Goal: Task Accomplishment & Management: Use online tool/utility

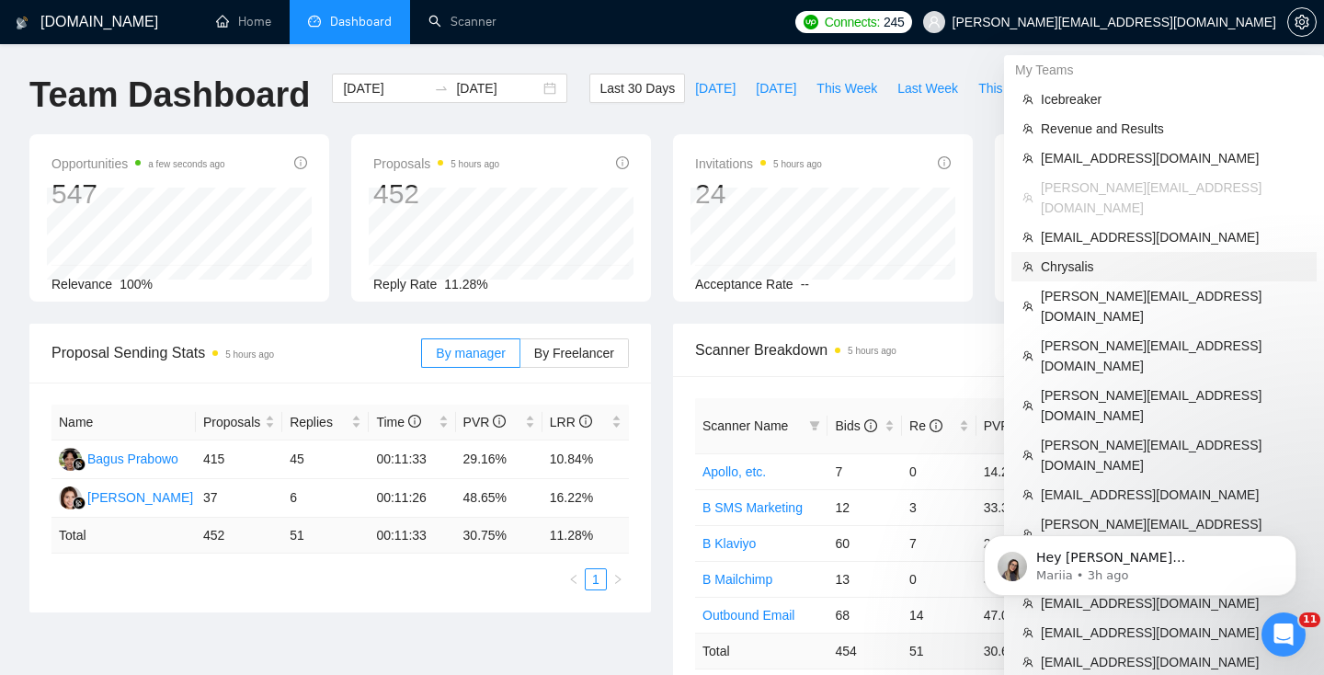
scroll to position [40, 0]
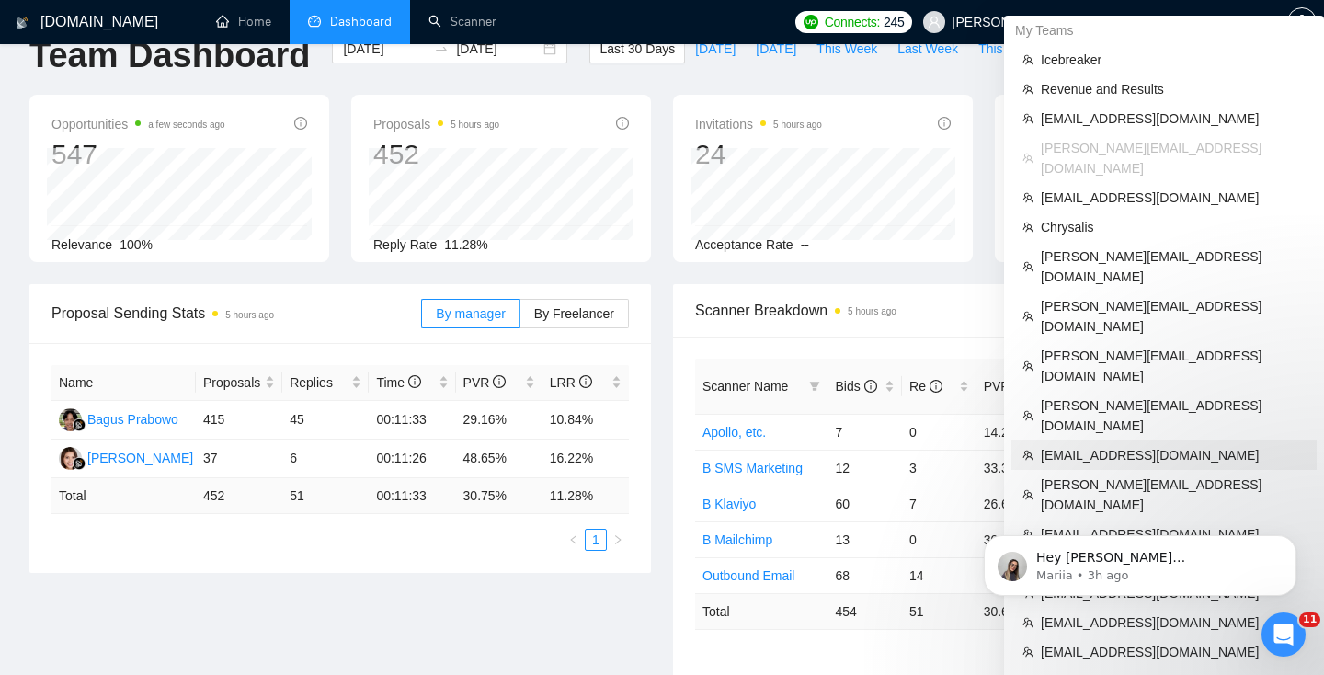
click at [1092, 445] on span "[EMAIL_ADDRESS][DOMAIN_NAME]" at bounding box center [1173, 455] width 265 height 20
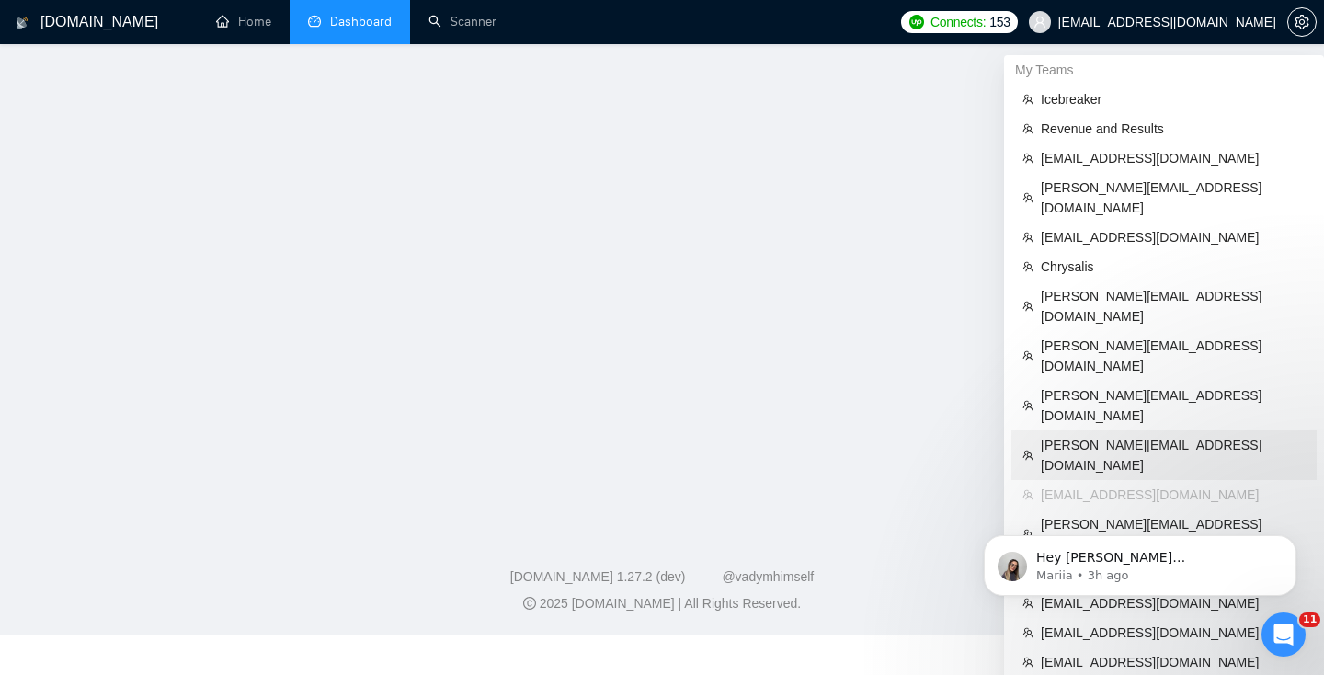
scroll to position [297, 0]
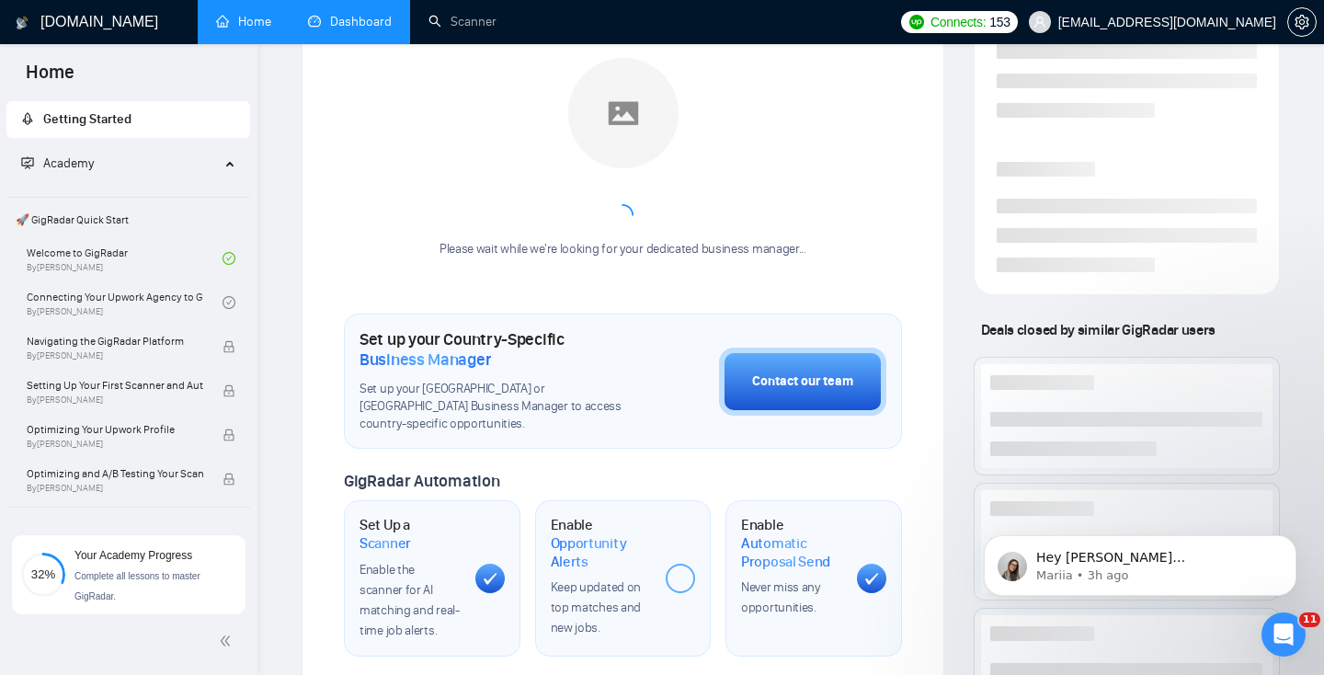
click at [317, 29] on link "Dashboard" at bounding box center [350, 22] width 84 height 16
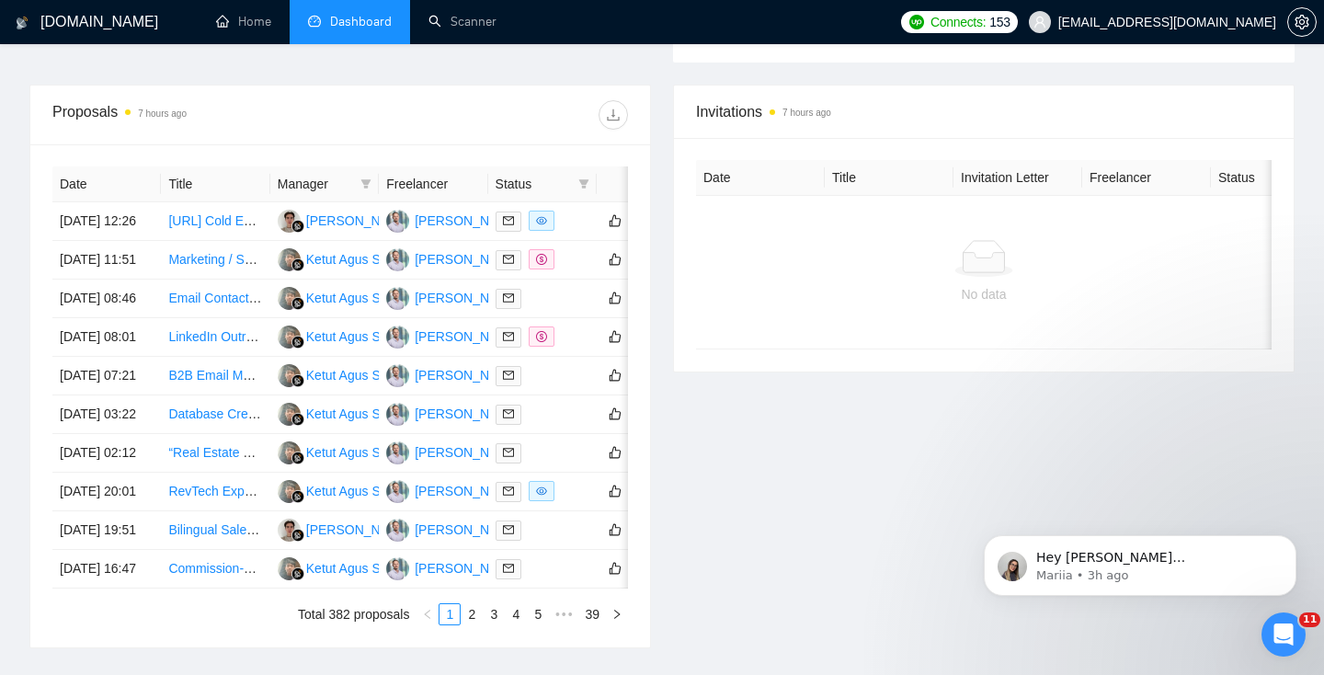
scroll to position [677, 0]
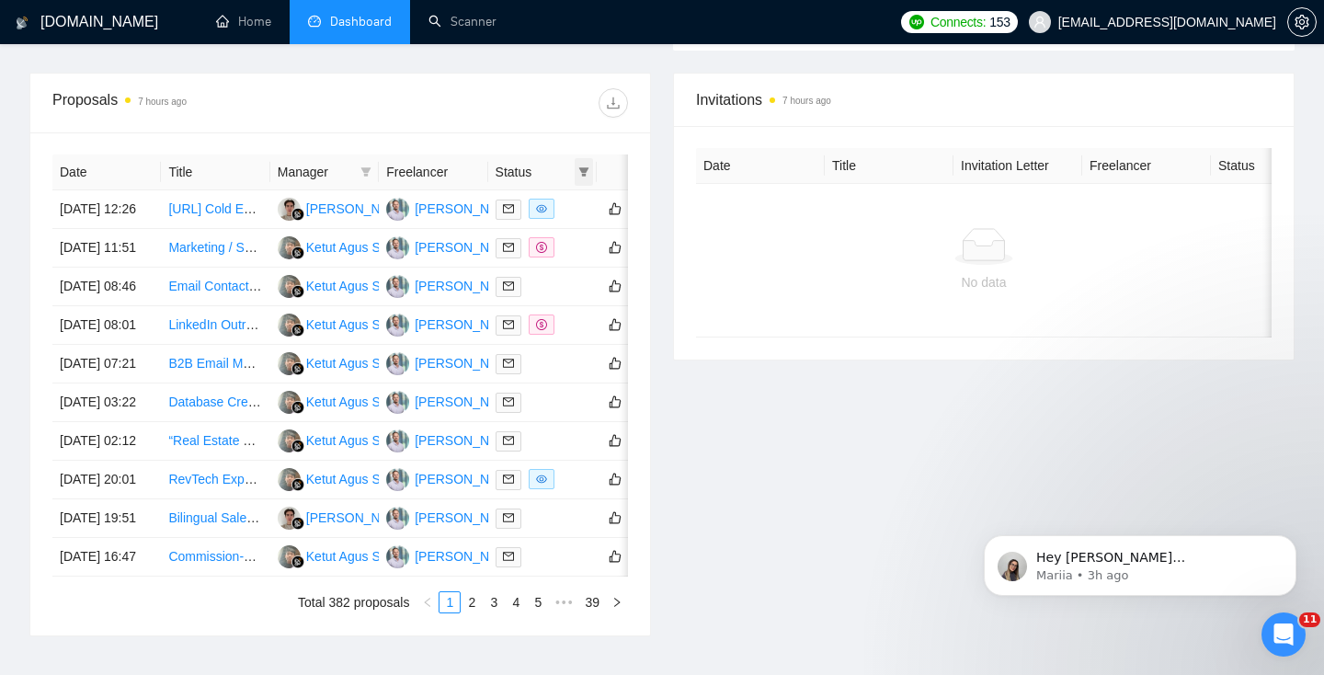
click at [583, 170] on icon "filter" at bounding box center [584, 171] width 10 height 9
click at [541, 207] on span "Chat" at bounding box center [525, 206] width 35 height 15
checkbox input "true"
click at [564, 274] on span "OK" at bounding box center [569, 273] width 18 height 20
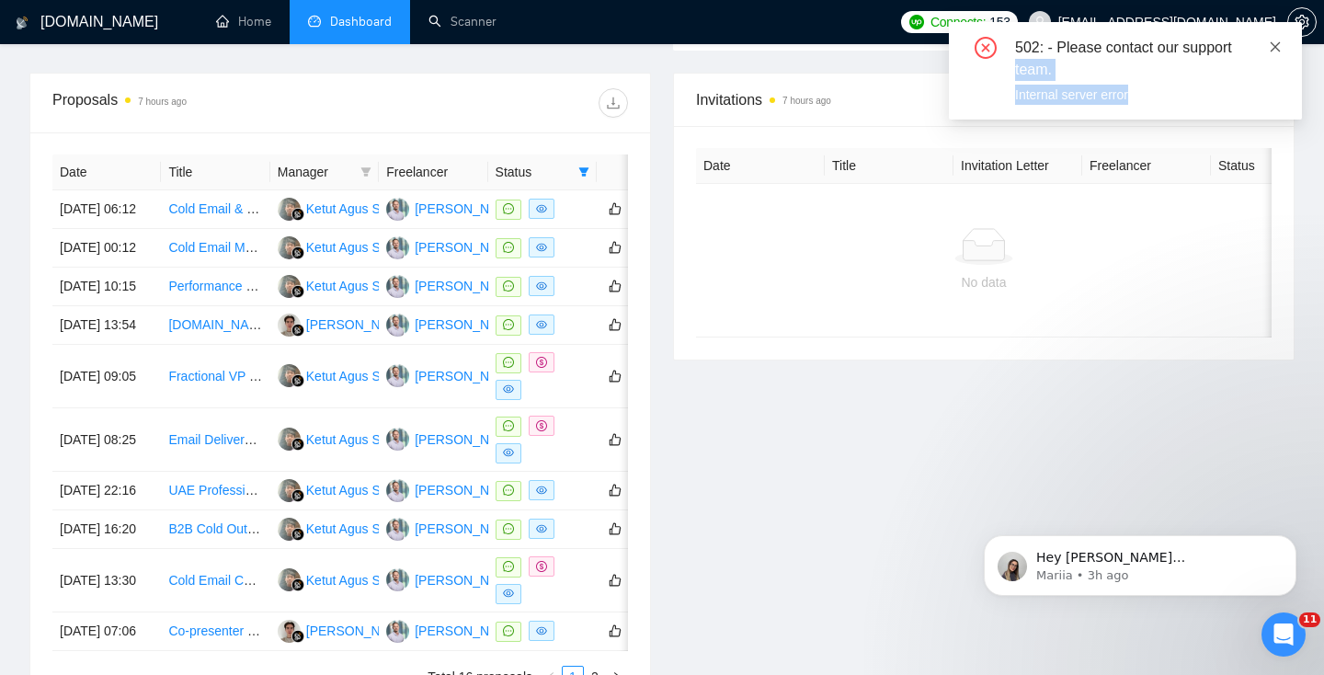
click at [1280, 48] on div "502: - Please contact our support team. Internal server error" at bounding box center [1125, 70] width 353 height 97
click at [1277, 48] on icon "close" at bounding box center [1275, 46] width 13 height 13
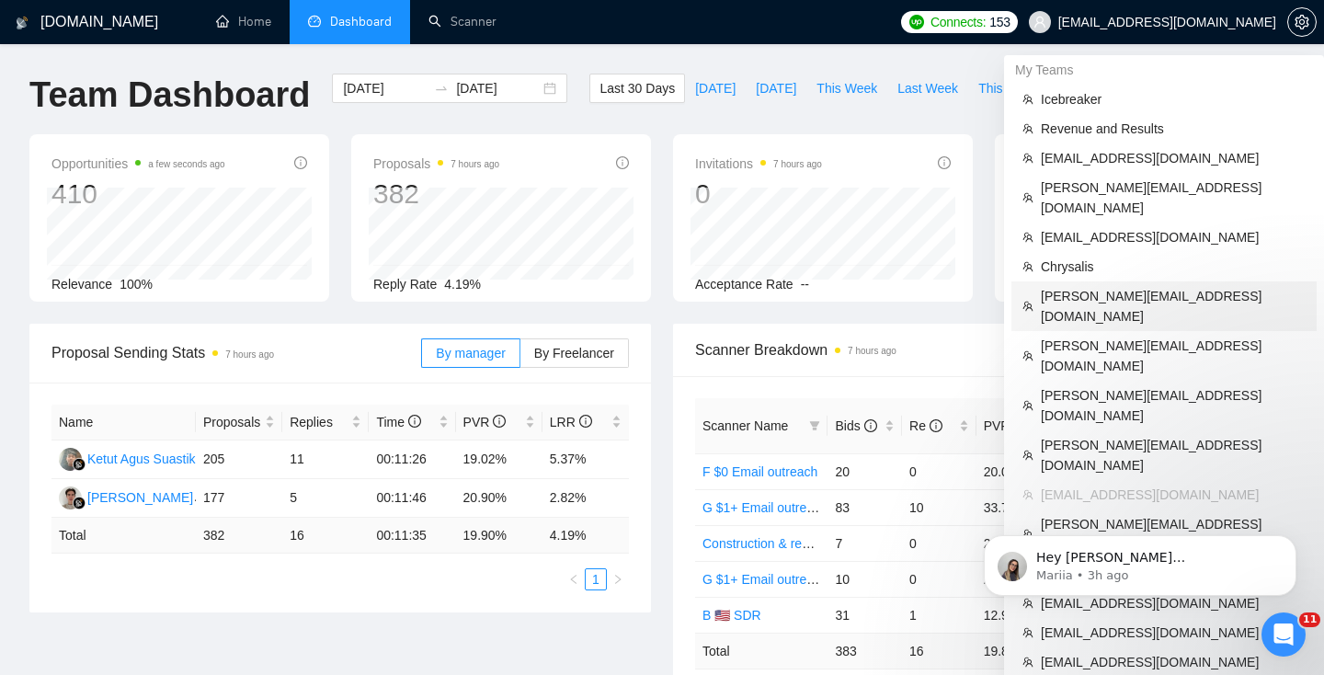
click at [1125, 286] on span "[PERSON_NAME][EMAIL_ADDRESS][DOMAIN_NAME]" at bounding box center [1173, 306] width 265 height 40
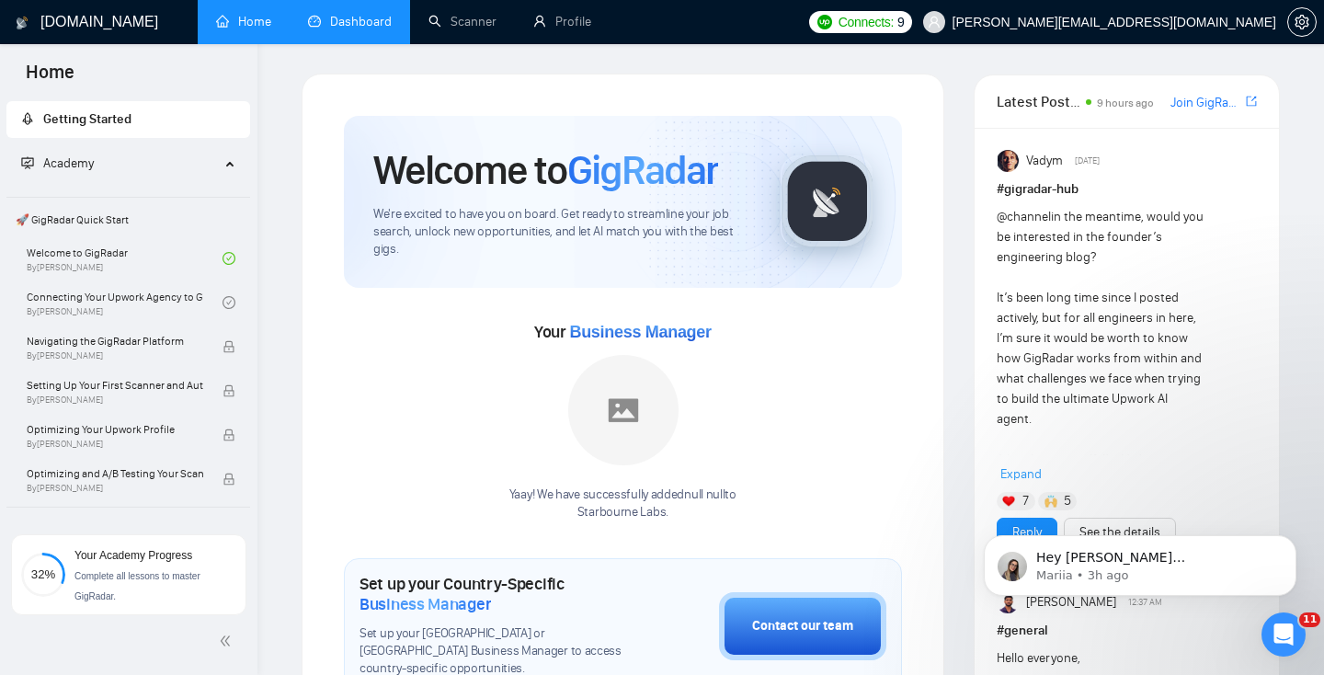
click at [355, 29] on link "Dashboard" at bounding box center [350, 22] width 84 height 16
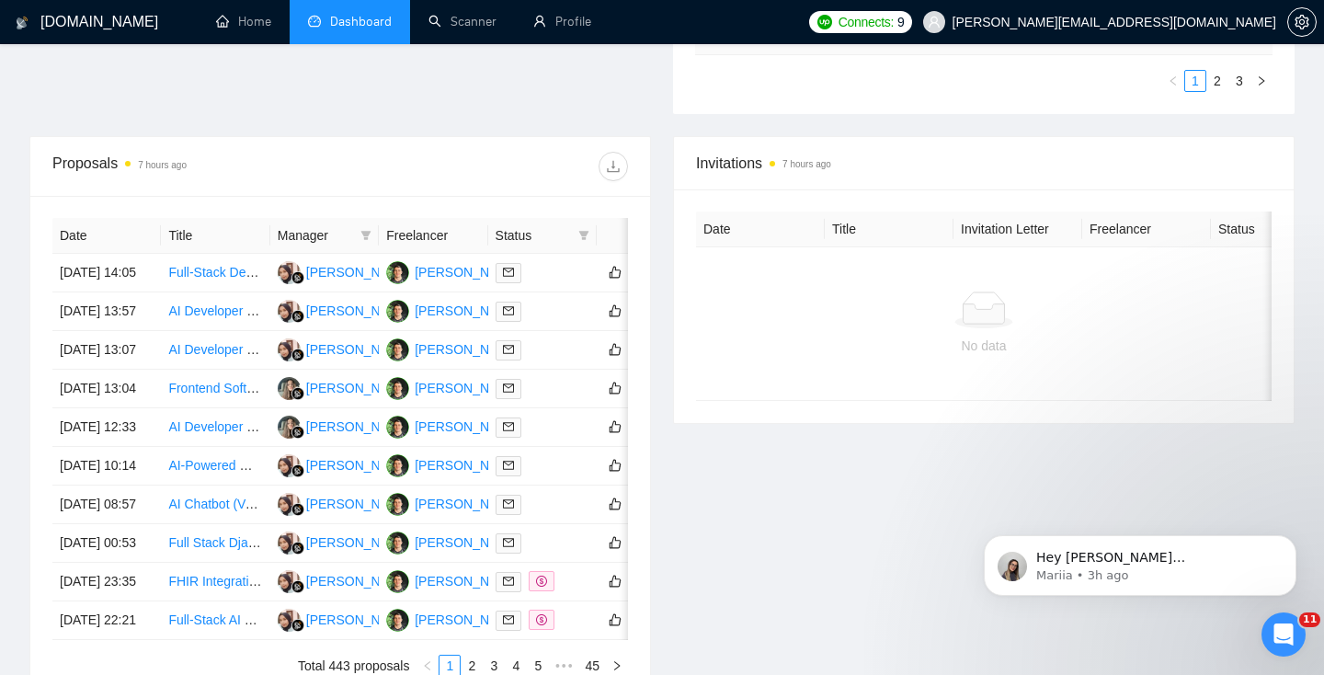
scroll to position [619, 0]
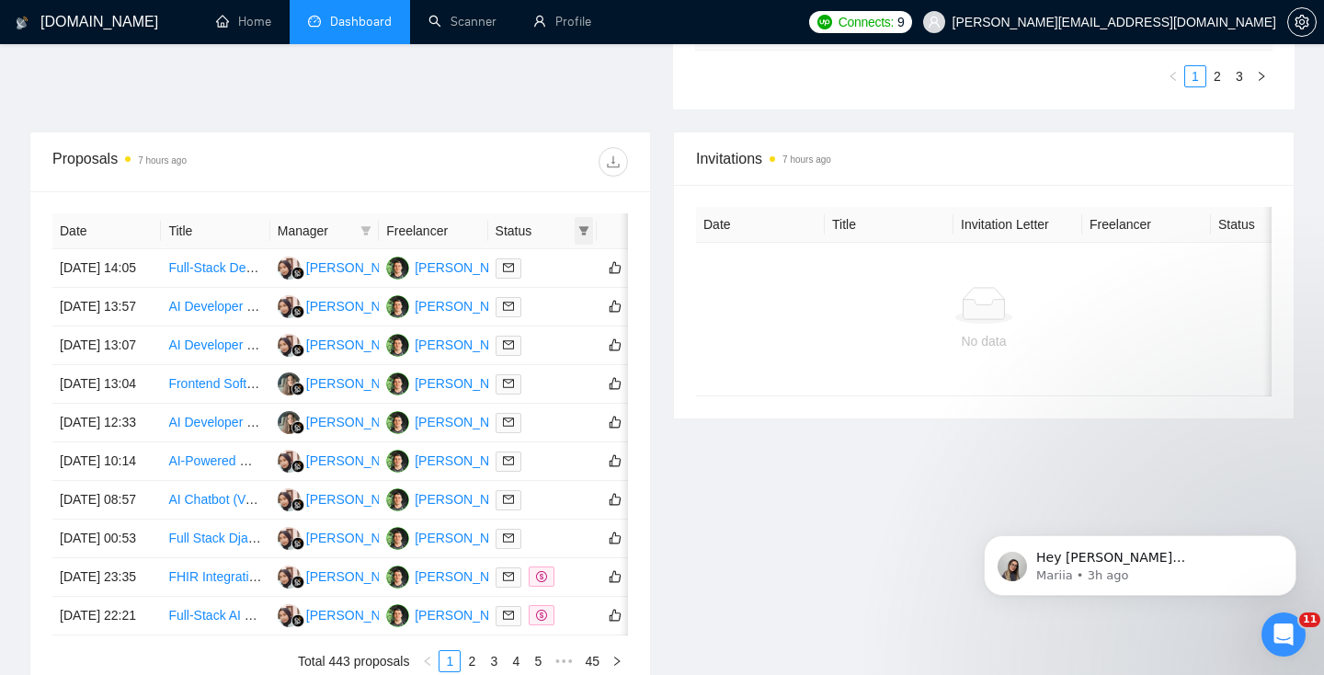
click at [586, 228] on icon "filter" at bounding box center [584, 230] width 10 height 9
click at [529, 267] on span "Chat" at bounding box center [525, 265] width 35 height 15
checkbox input "true"
click at [575, 332] on span "OK" at bounding box center [569, 332] width 18 height 20
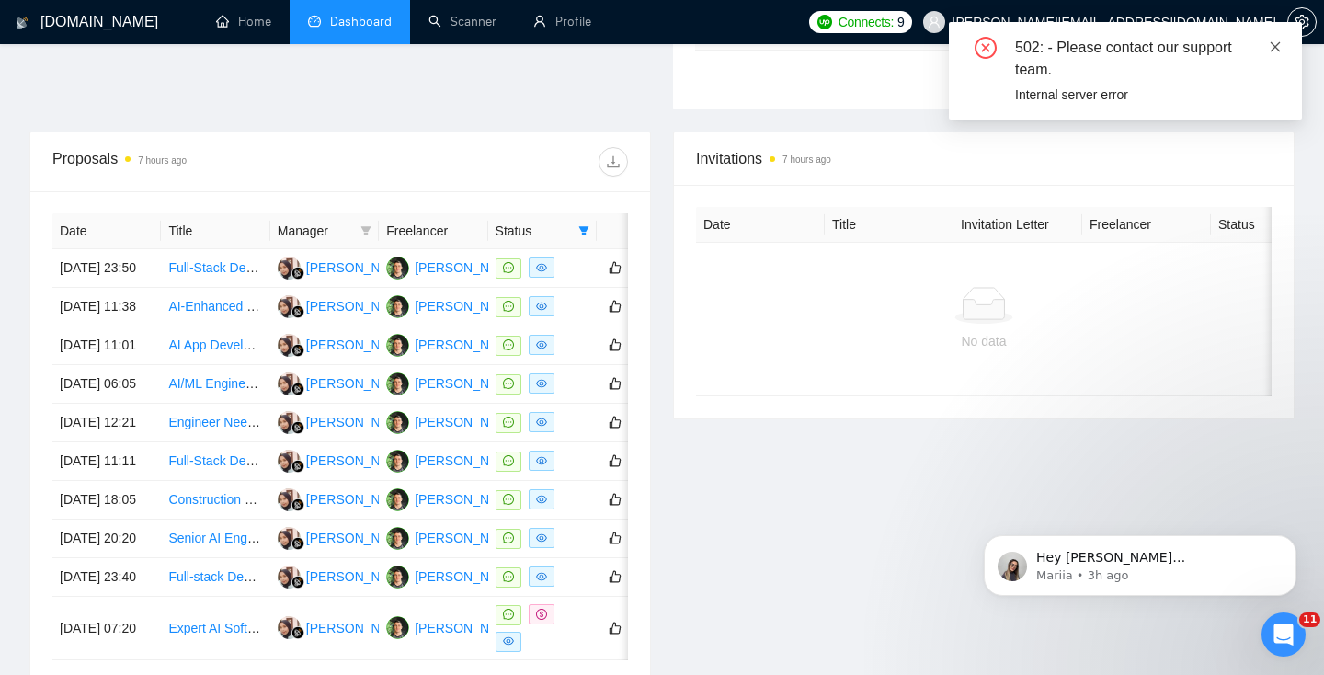
click at [1274, 46] on icon "close" at bounding box center [1275, 46] width 10 height 10
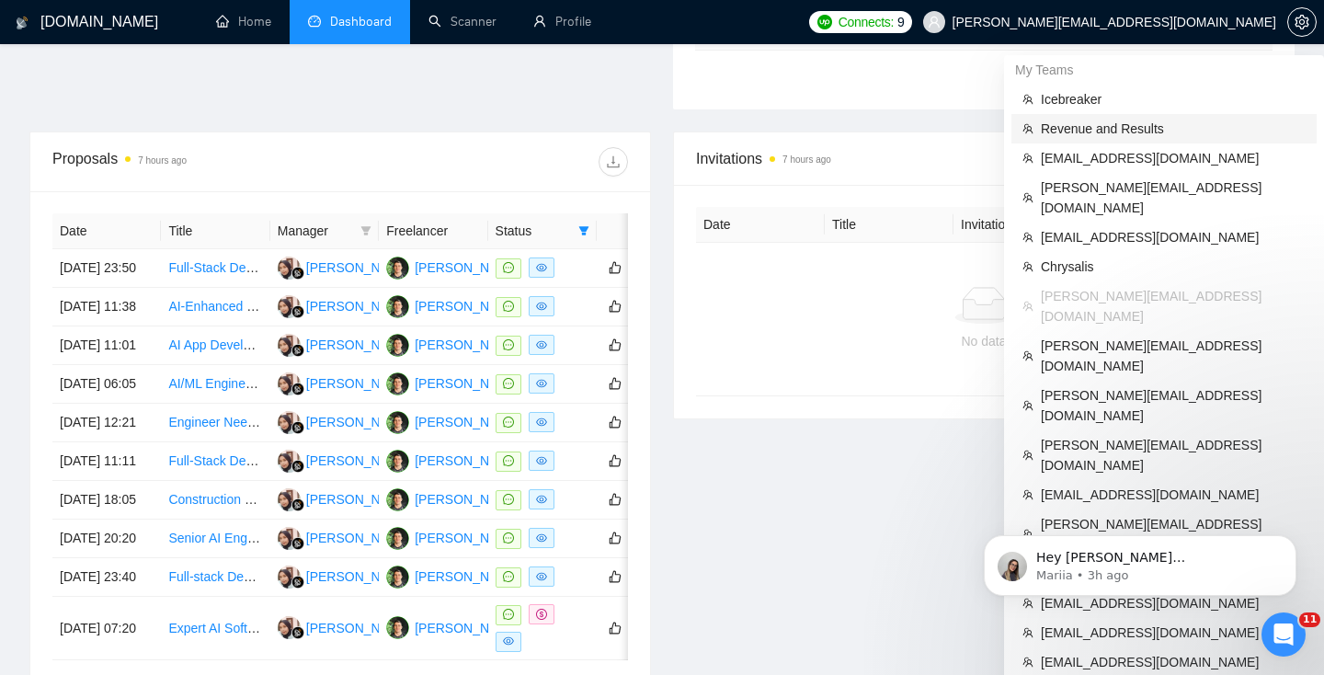
click at [1124, 131] on span "Revenue and Results" at bounding box center [1173, 129] width 265 height 20
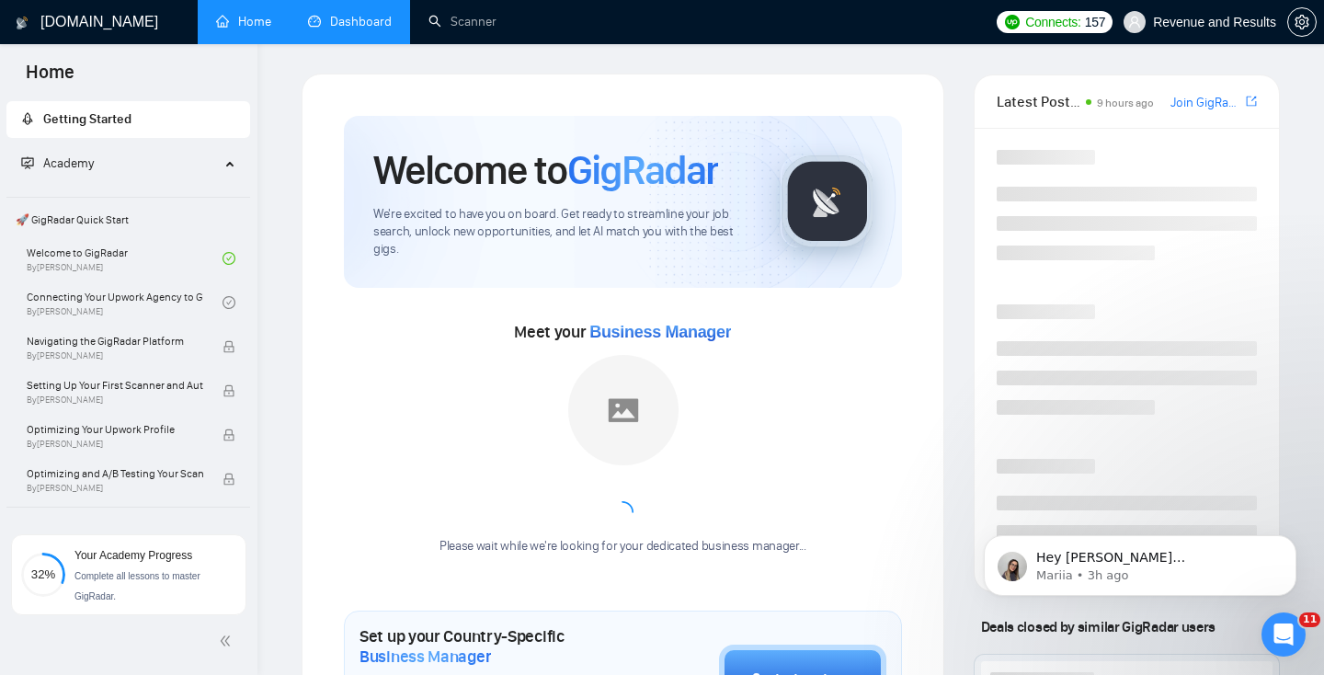
click at [351, 29] on link "Dashboard" at bounding box center [350, 22] width 84 height 16
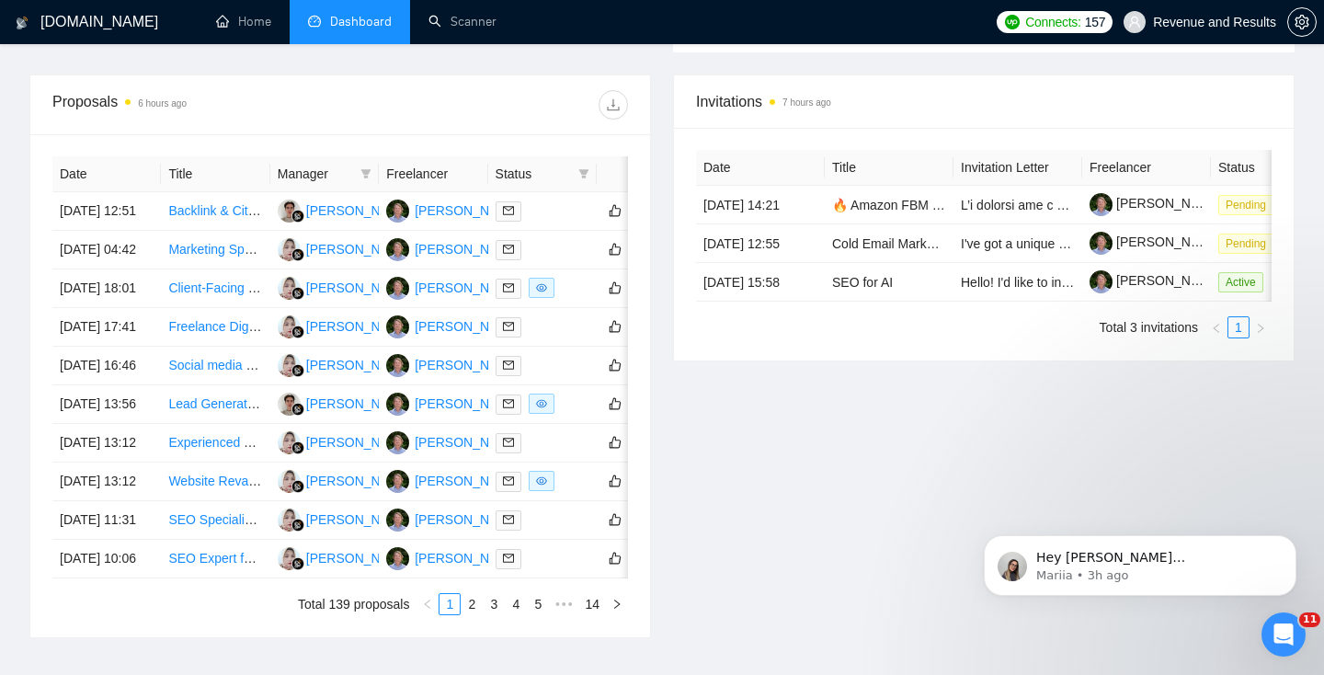
scroll to position [625, 0]
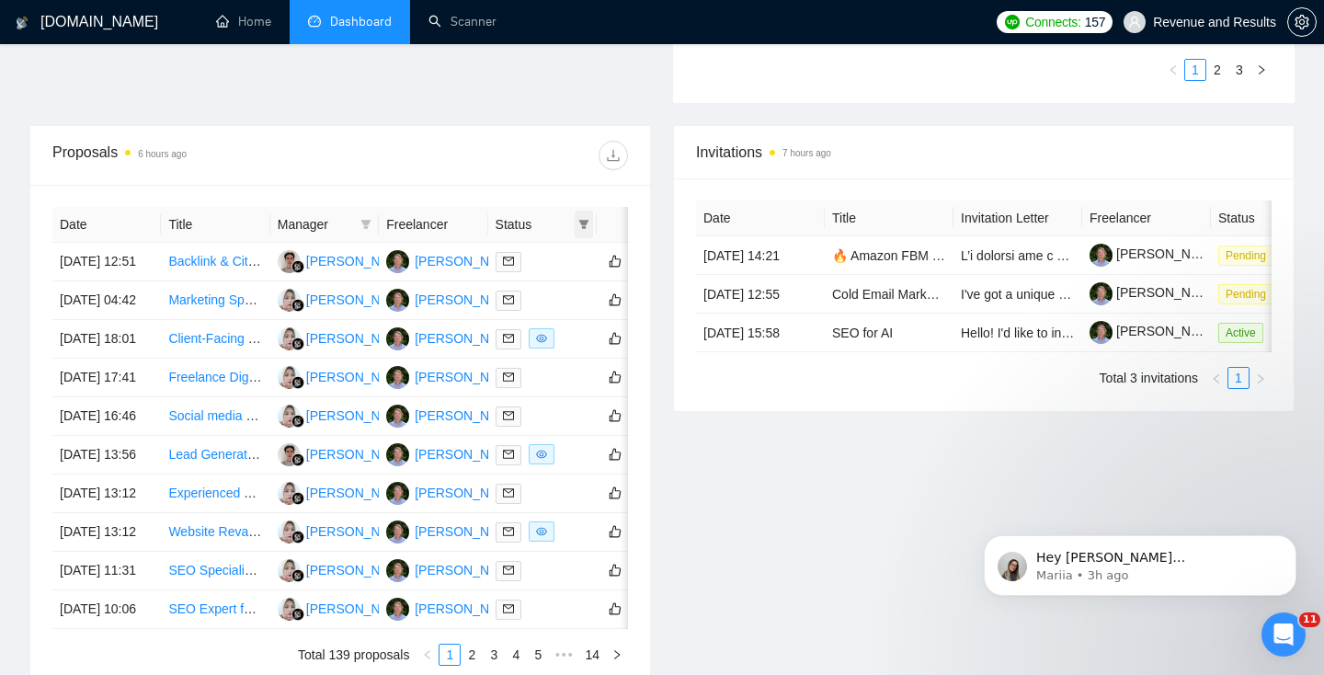
click at [588, 222] on icon "filter" at bounding box center [583, 224] width 11 height 11
click at [512, 261] on span "Chat" at bounding box center [525, 259] width 35 height 15
checkbox input "true"
click at [564, 332] on span "OK" at bounding box center [569, 325] width 18 height 20
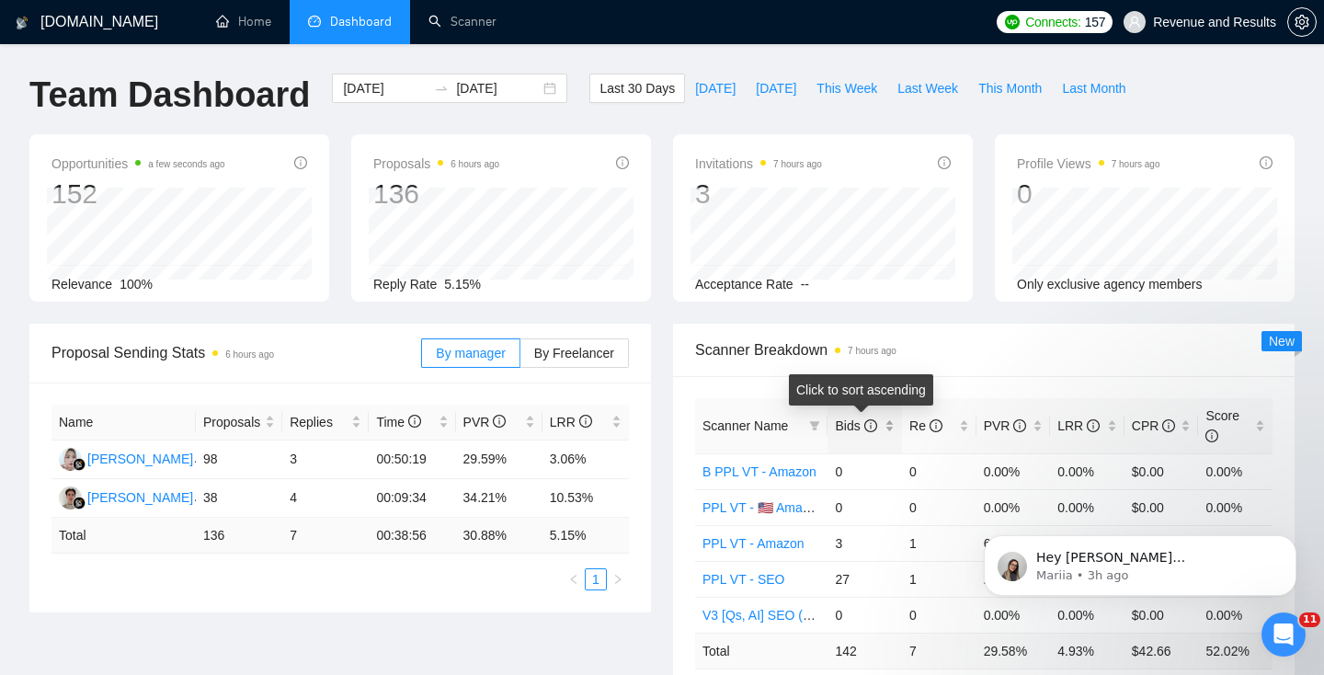
click at [871, 426] on icon "info-circle" at bounding box center [871, 425] width 2 height 6
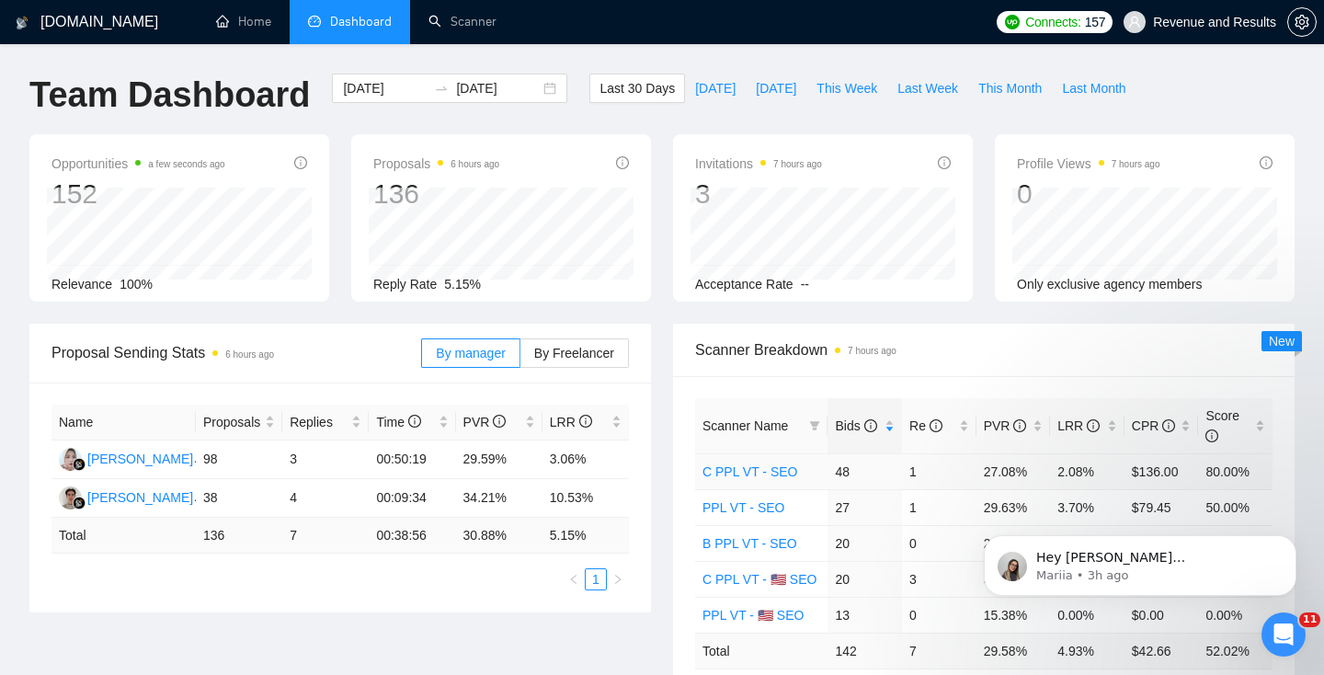
click at [762, 472] on link "C PPL VT - SEO" at bounding box center [749, 471] width 95 height 15
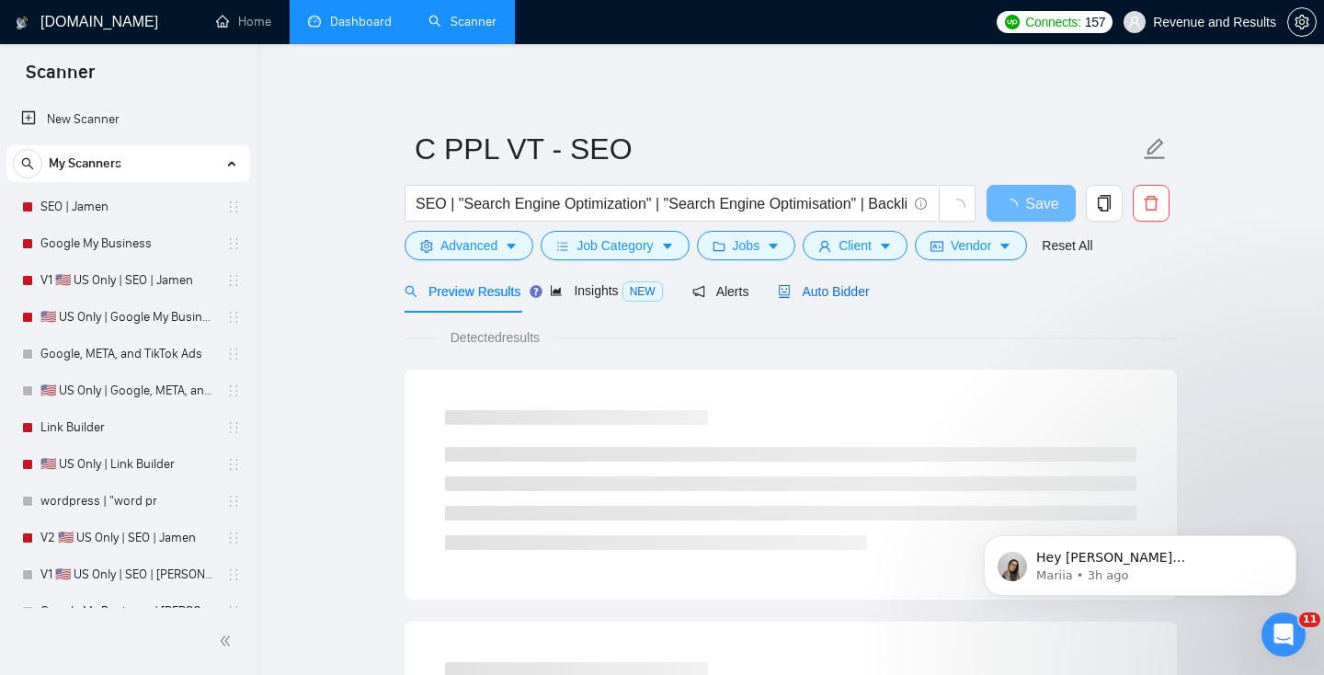
click at [851, 298] on span "Auto Bidder" at bounding box center [823, 291] width 91 height 15
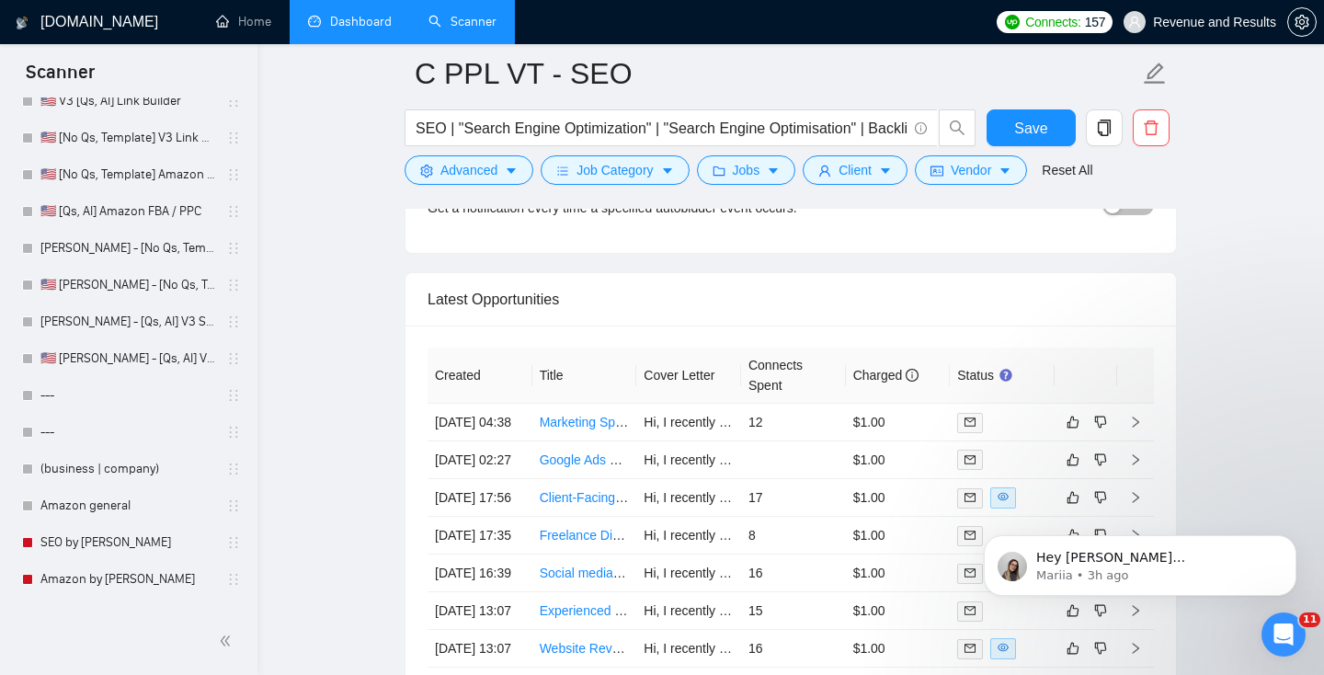
scroll to position [1346, 0]
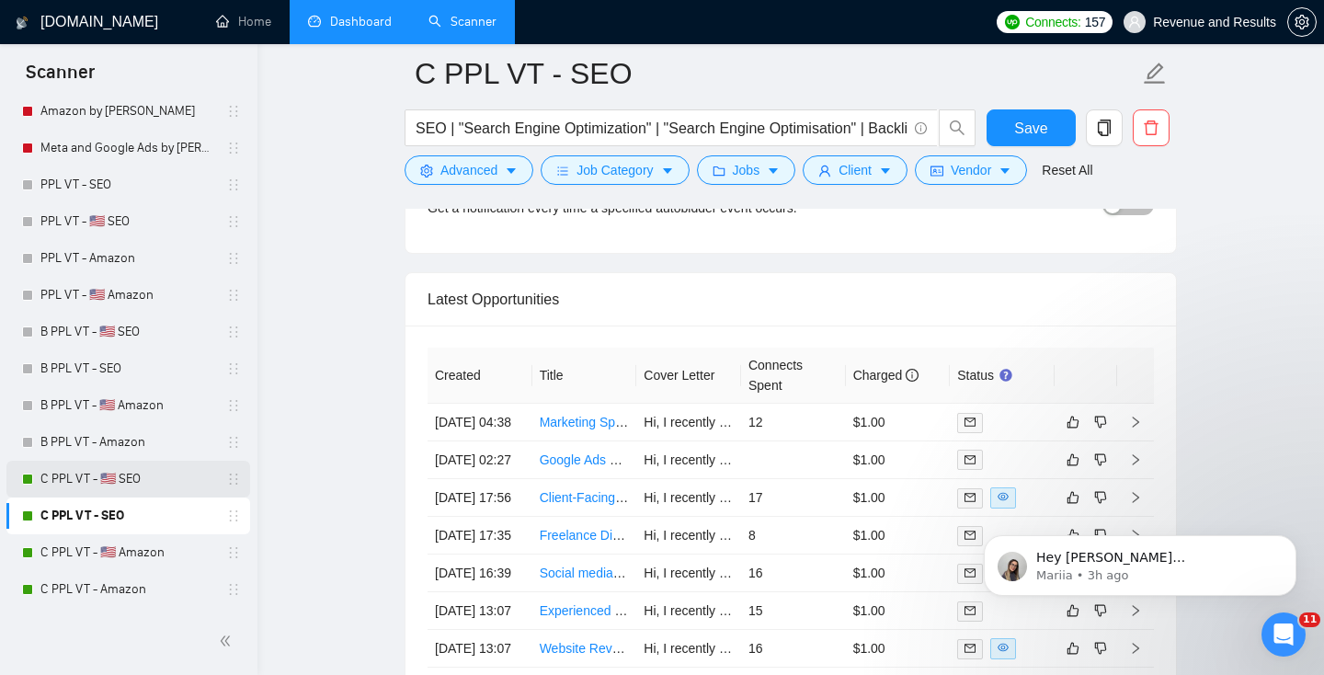
click at [104, 478] on link "C PPL VT - 🇺🇸 SEO" at bounding box center [127, 479] width 175 height 37
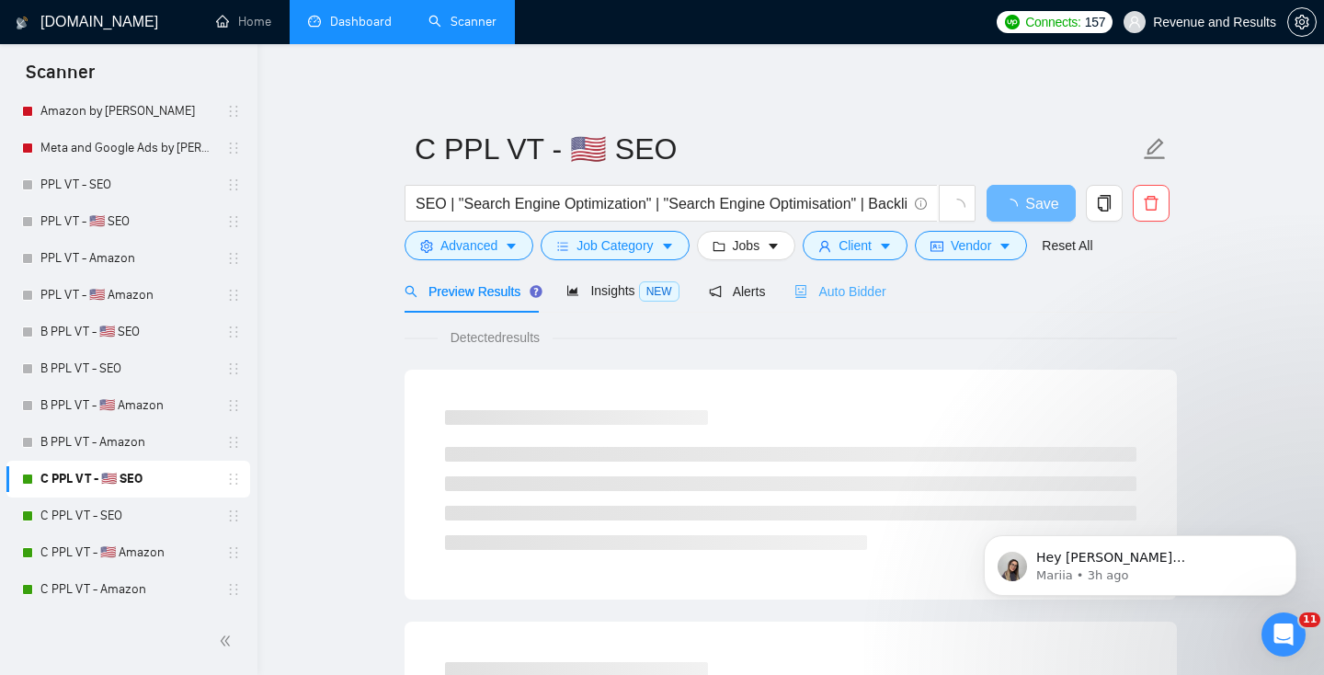
click at [867, 275] on div "Auto Bidder" at bounding box center [839, 290] width 91 height 43
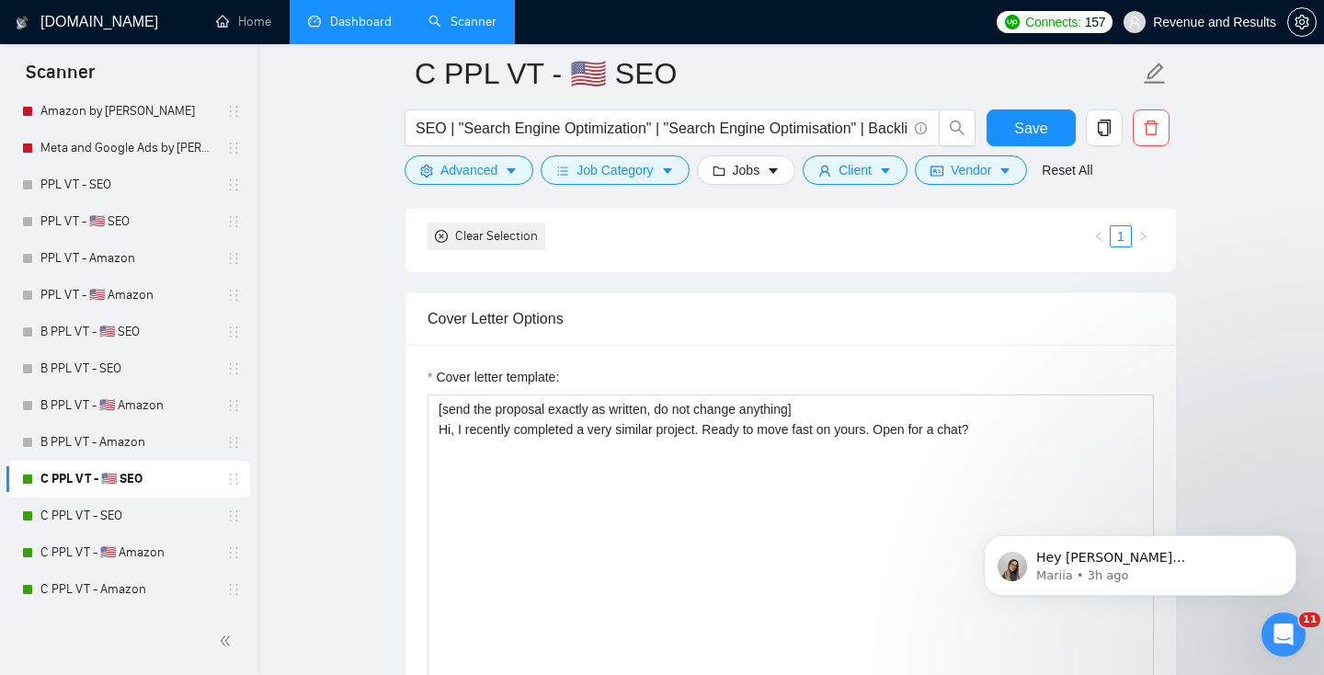
scroll to position [2044, 0]
click at [340, 19] on link "Dashboard" at bounding box center [350, 22] width 84 height 16
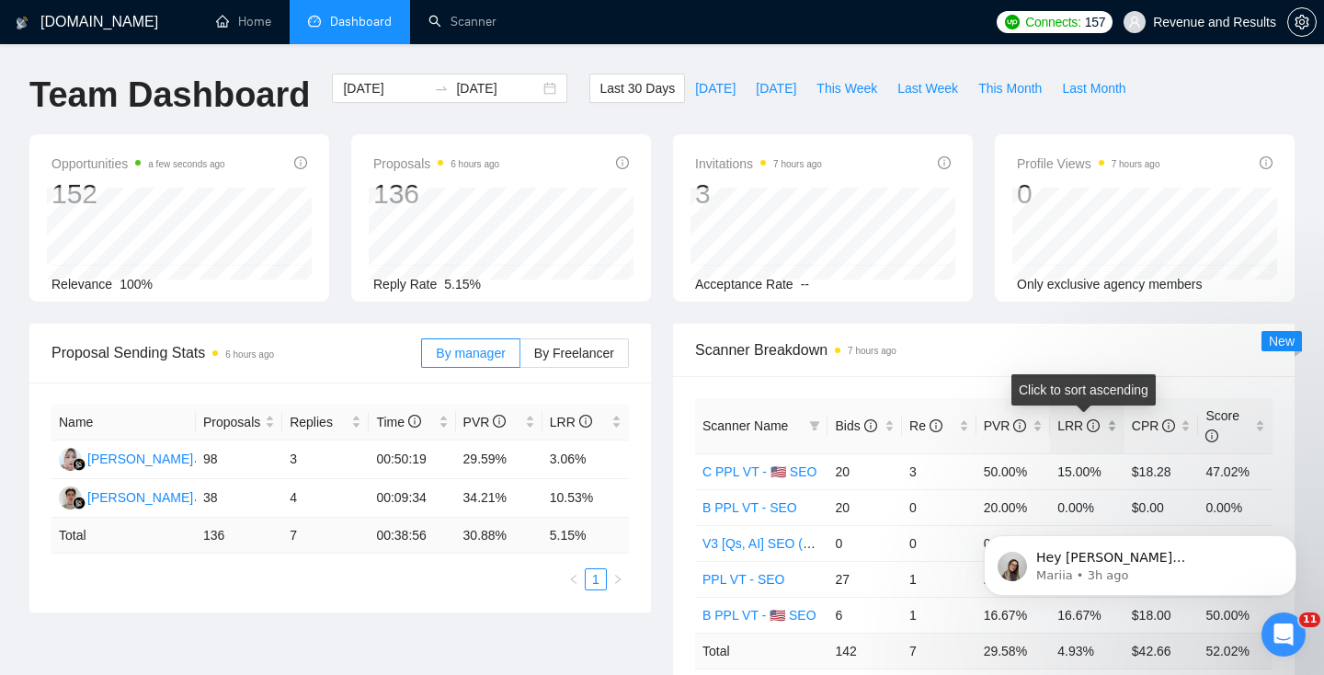
click at [1074, 429] on span "LRR" at bounding box center [1078, 425] width 42 height 15
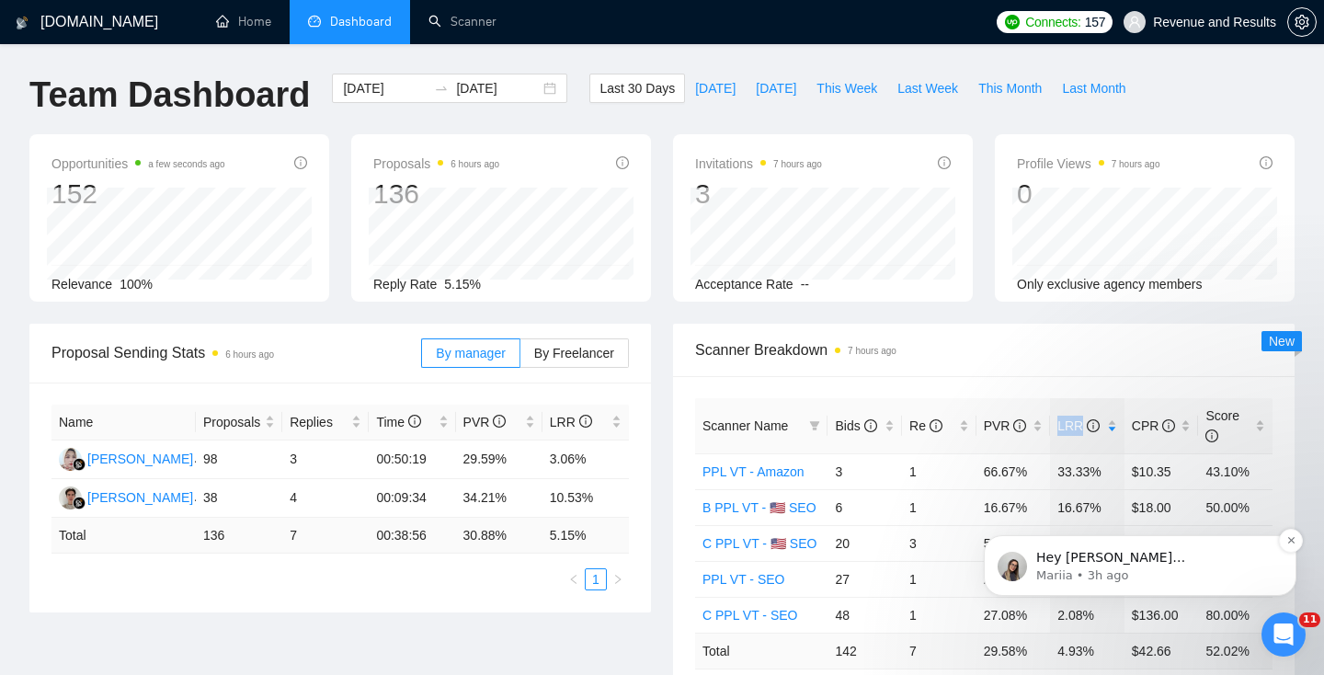
scroll to position [88, 0]
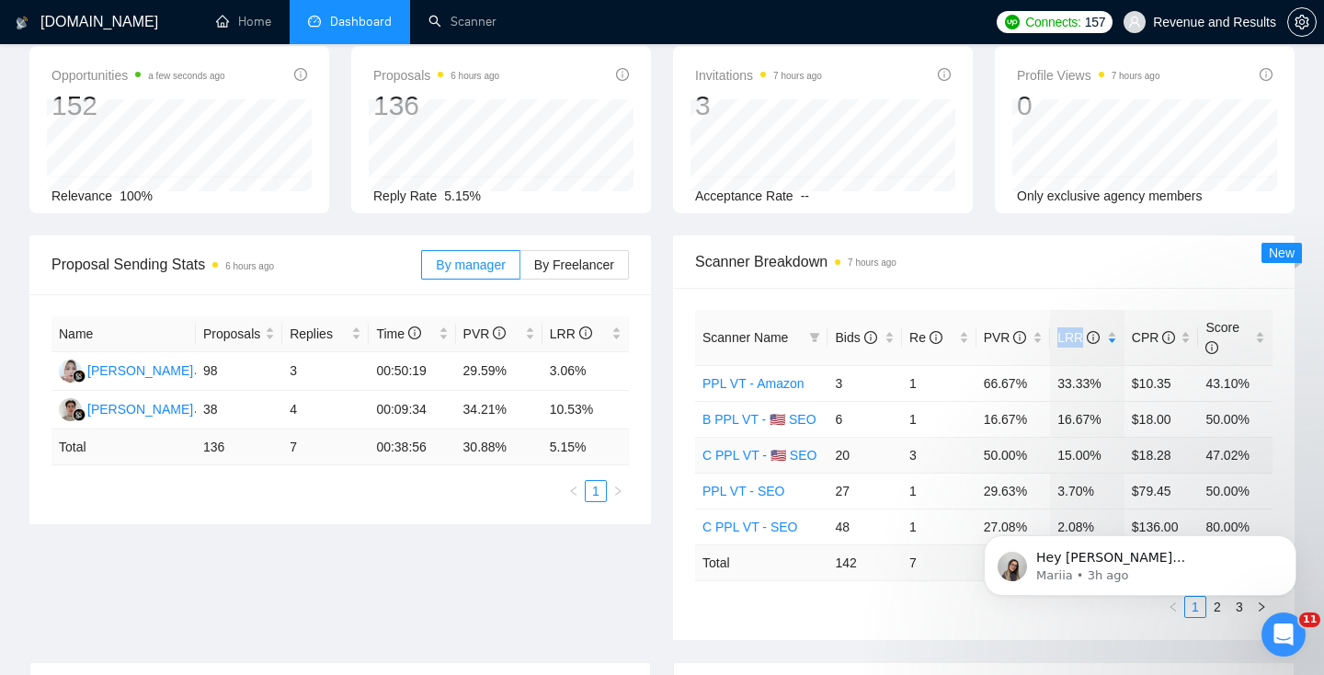
click at [756, 455] on link "C PPL VT - 🇺🇸 SEO" at bounding box center [759, 455] width 114 height 15
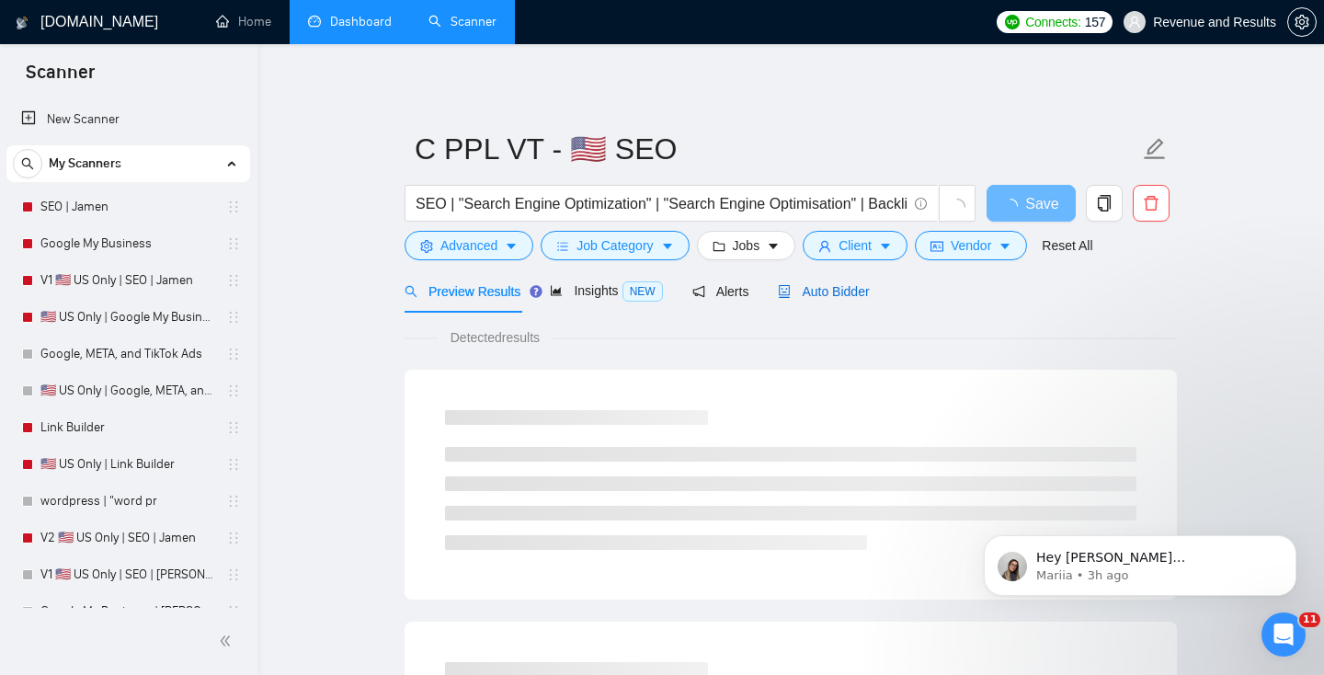
click at [825, 289] on span "Auto Bidder" at bounding box center [823, 291] width 91 height 15
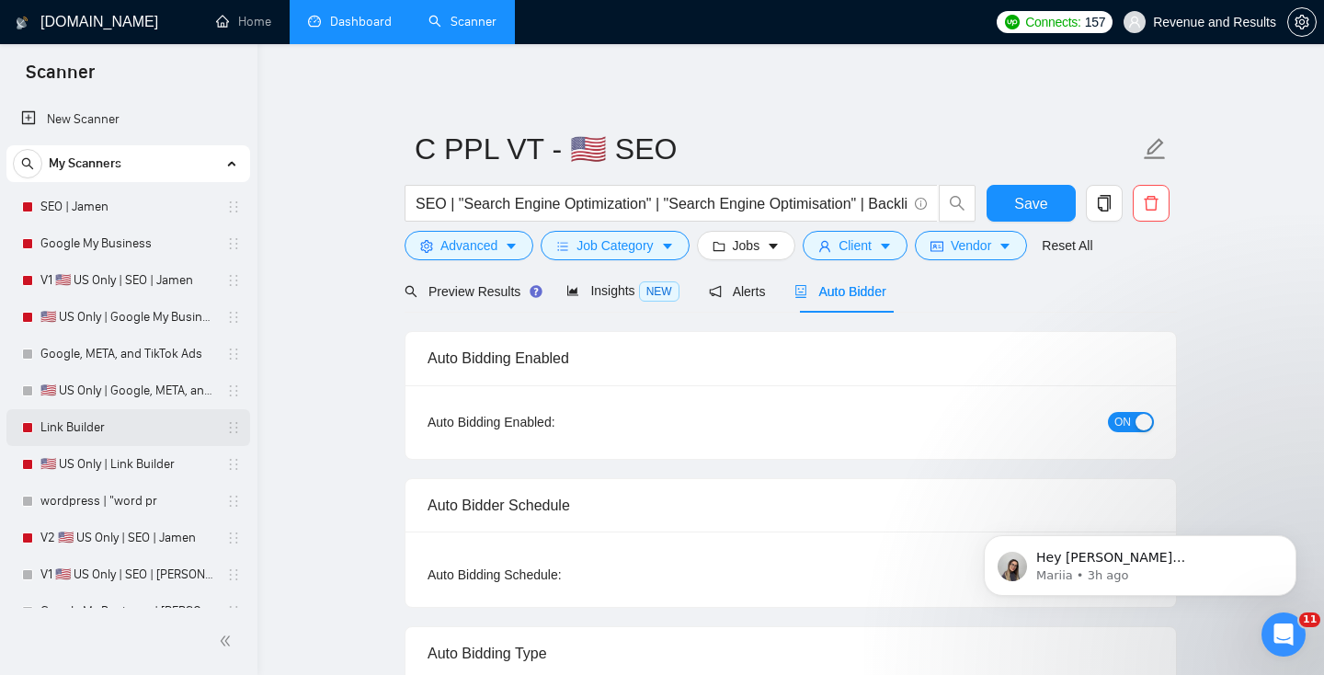
scroll to position [1346, 0]
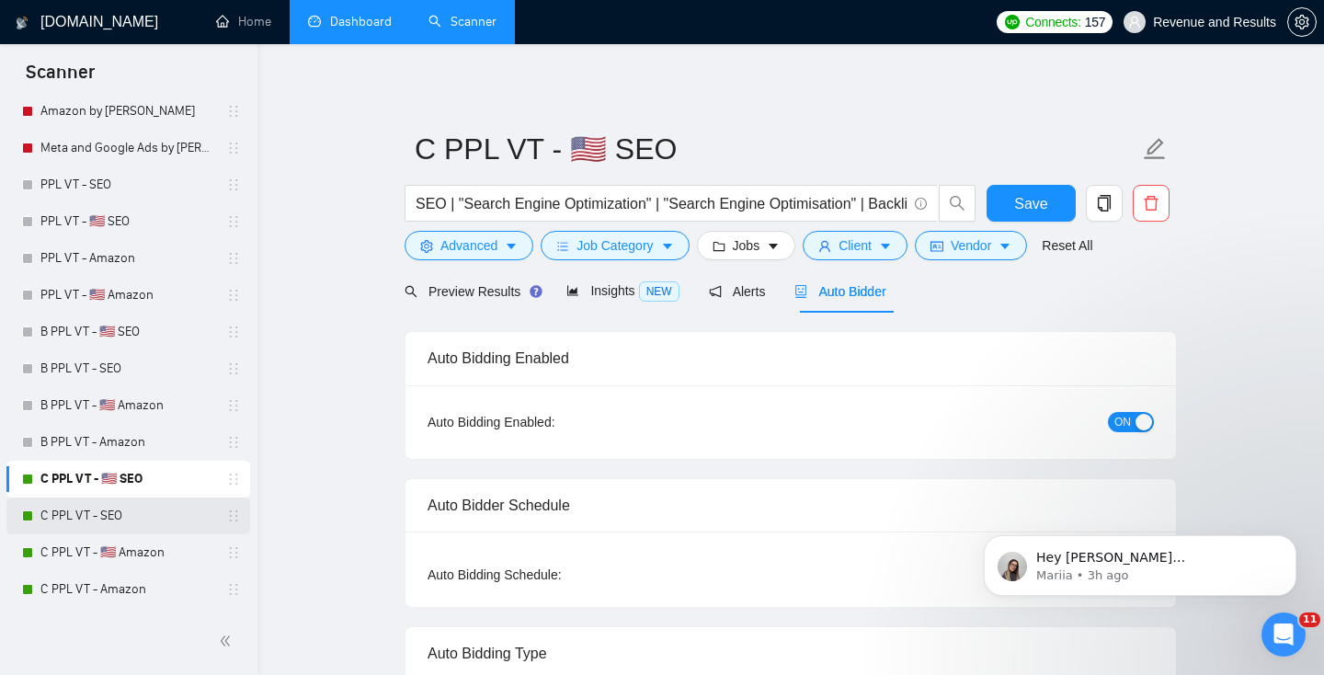
click at [137, 523] on link "C PPL VT - SEO" at bounding box center [127, 515] width 175 height 37
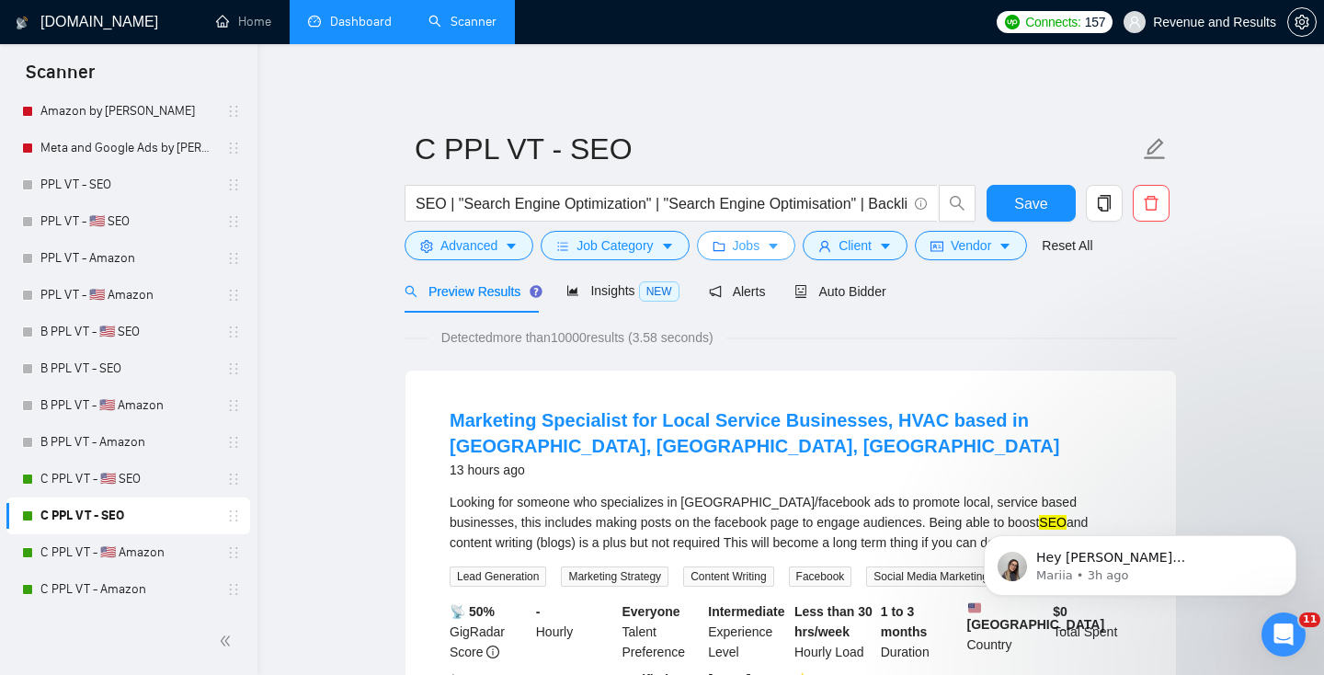
click at [760, 249] on span "Jobs" at bounding box center [747, 245] width 28 height 20
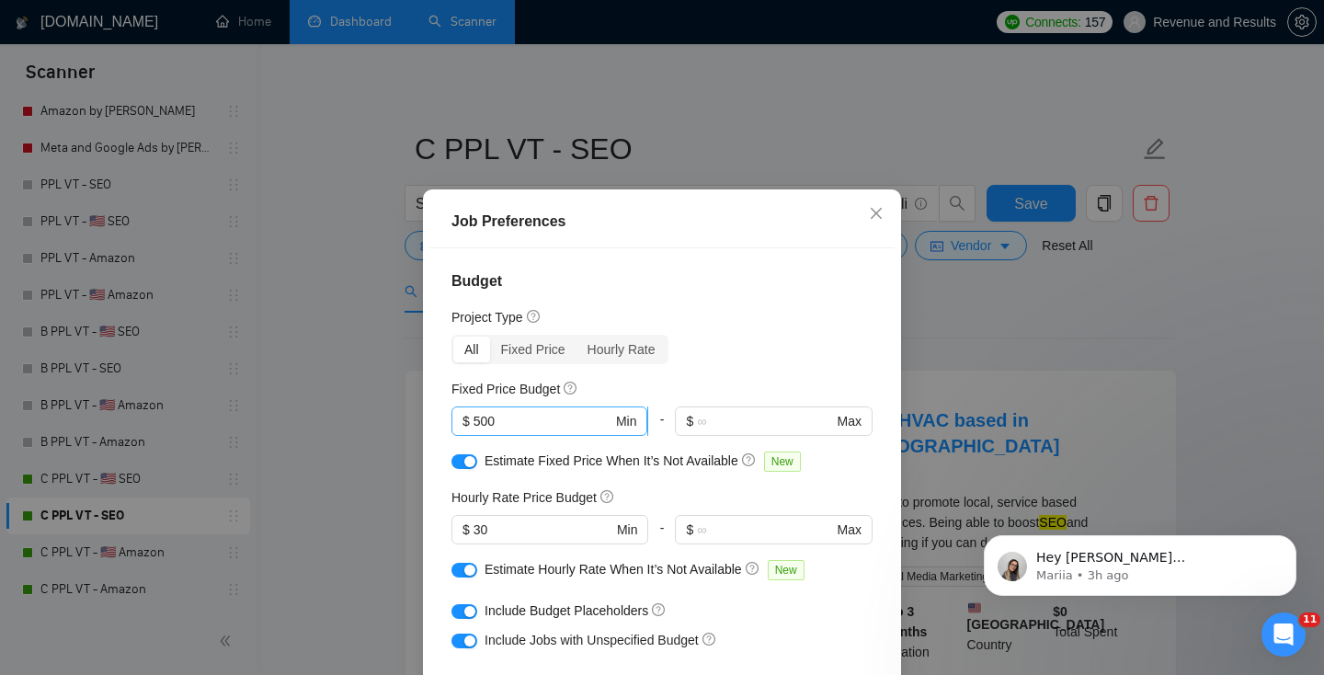
click at [501, 425] on input "500" at bounding box center [542, 421] width 139 height 20
type input "1000"
drag, startPoint x: 484, startPoint y: 529, endPoint x: 462, endPoint y: 537, distance: 22.4
click at [462, 537] on span "$ 30 Min" at bounding box center [549, 529] width 196 height 29
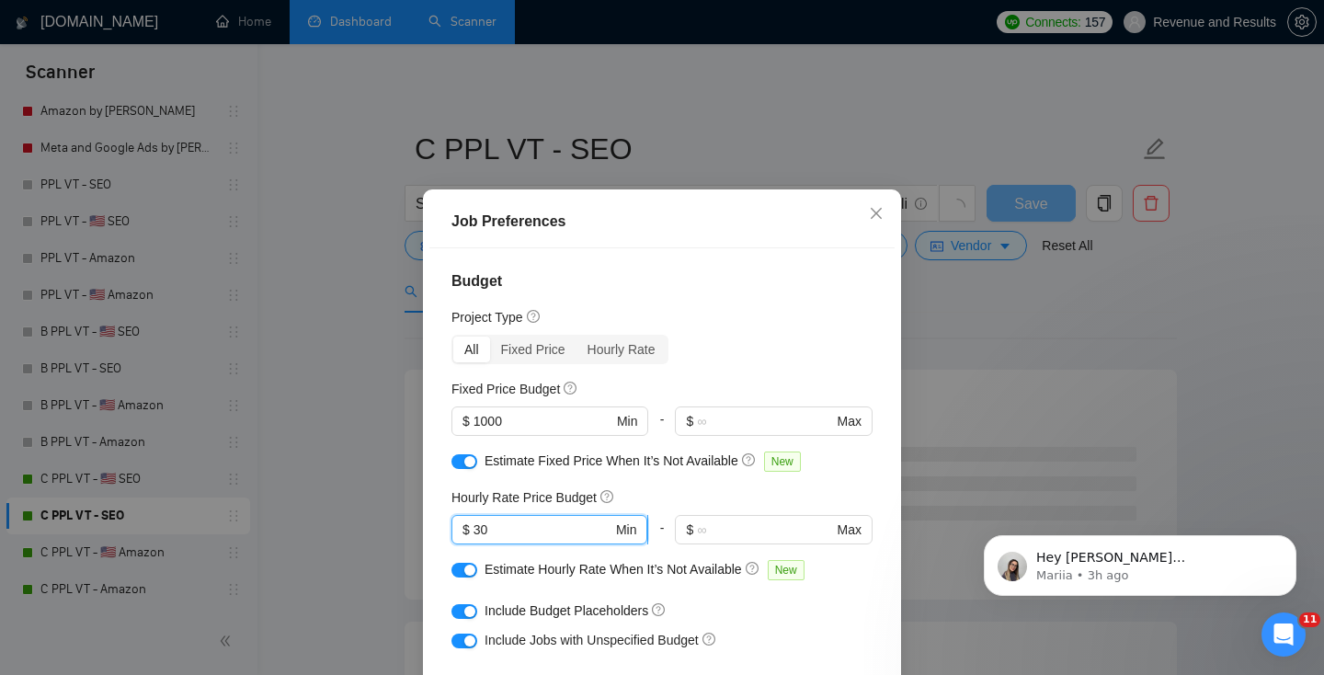
click at [462, 537] on span "$" at bounding box center [465, 529] width 7 height 20
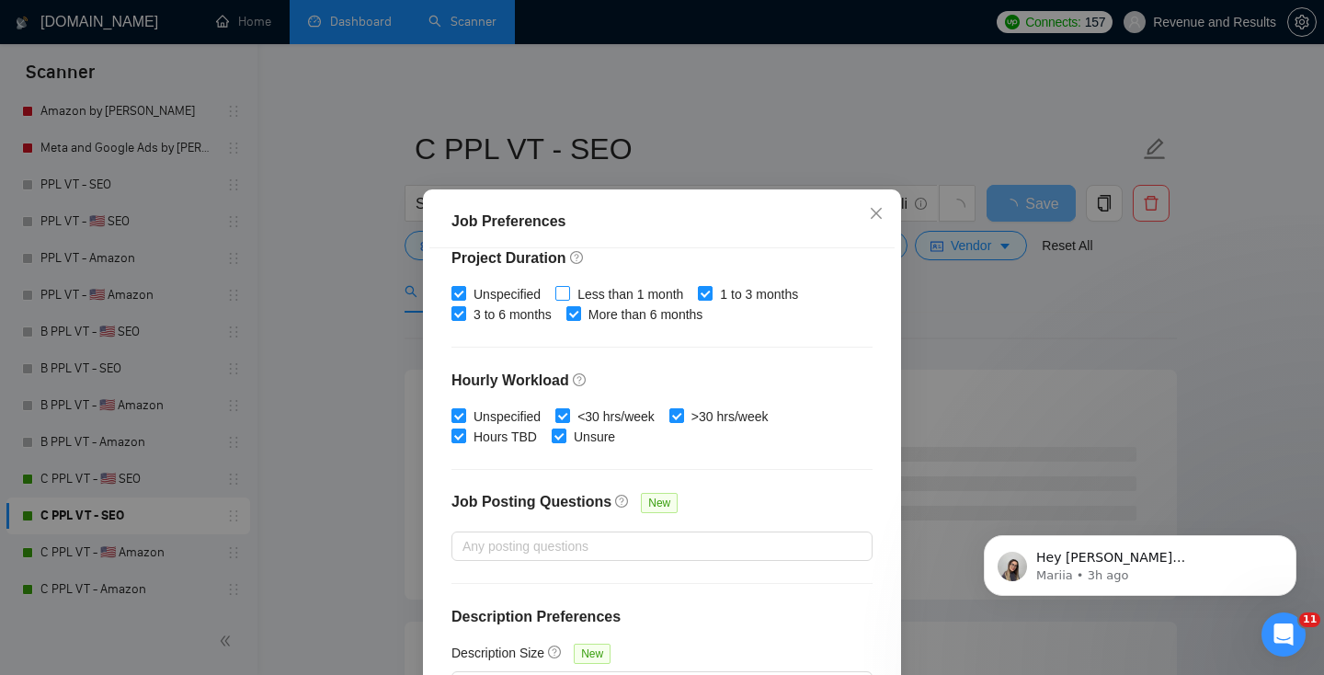
type input "40"
click at [600, 297] on span "Less than 1 month" at bounding box center [630, 294] width 120 height 20
click at [568, 297] on input "Less than 1 month" at bounding box center [561, 292] width 13 height 13
checkbox input "true"
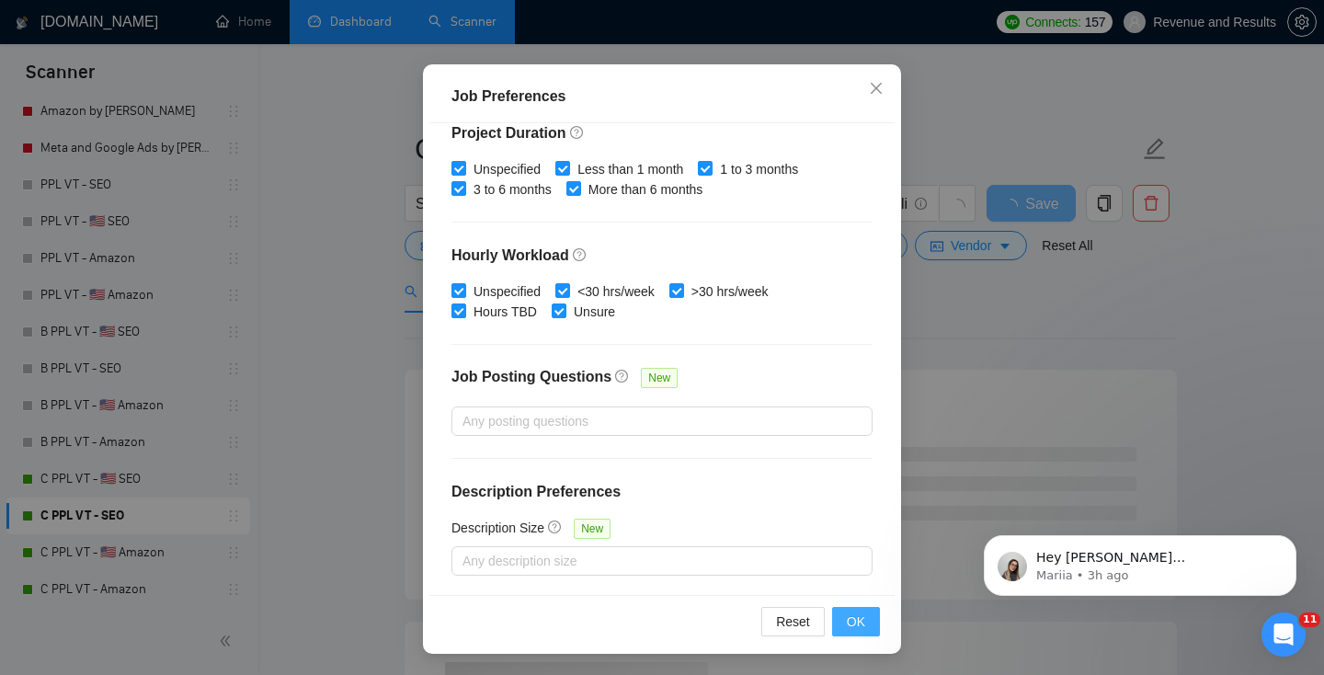
click at [863, 625] on span "OK" at bounding box center [856, 621] width 18 height 20
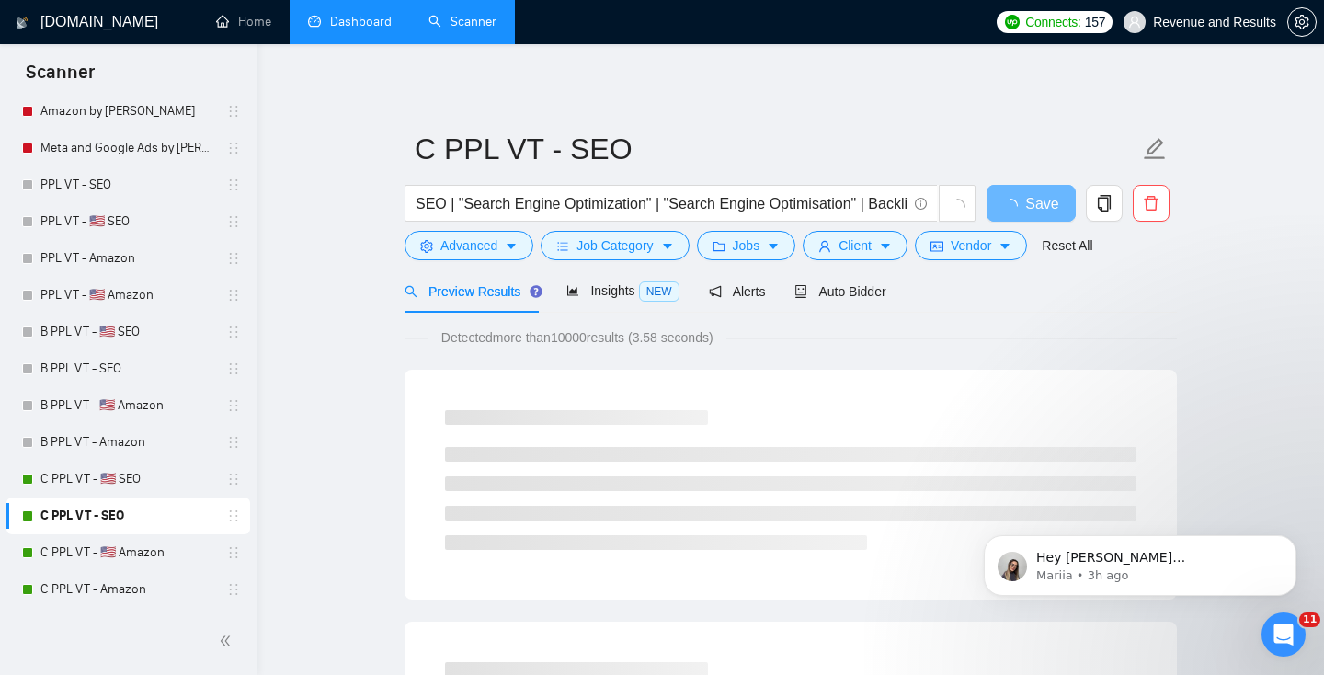
scroll to position [48, 0]
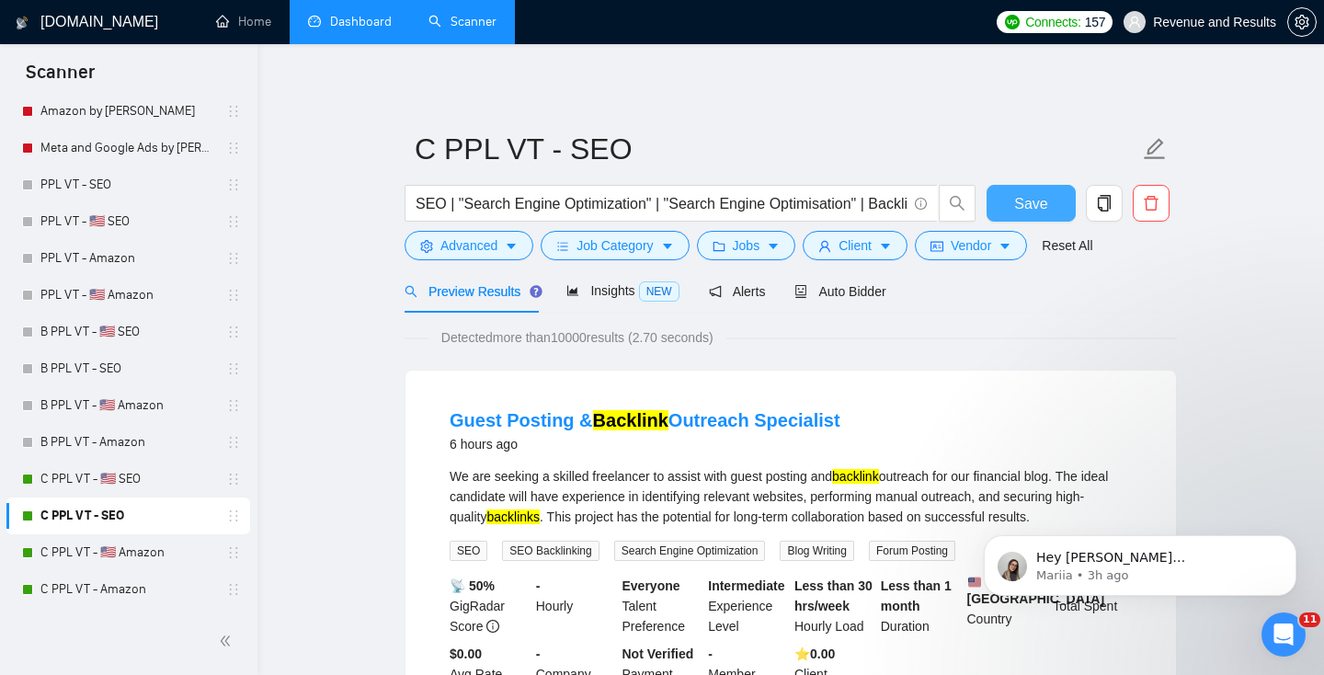
click at [1027, 197] on span "Save" at bounding box center [1030, 203] width 33 height 23
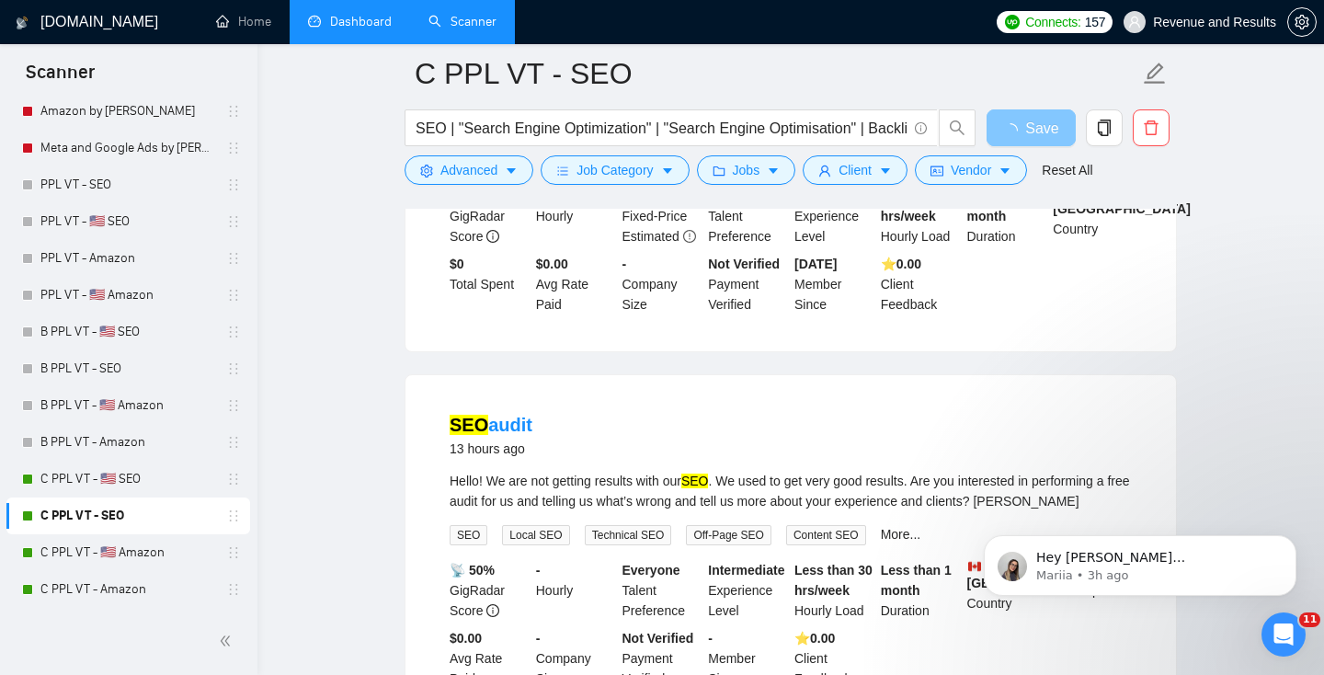
scroll to position [1201, 0]
click at [1290, 538] on icon "Dismiss notification" at bounding box center [1291, 540] width 10 height 10
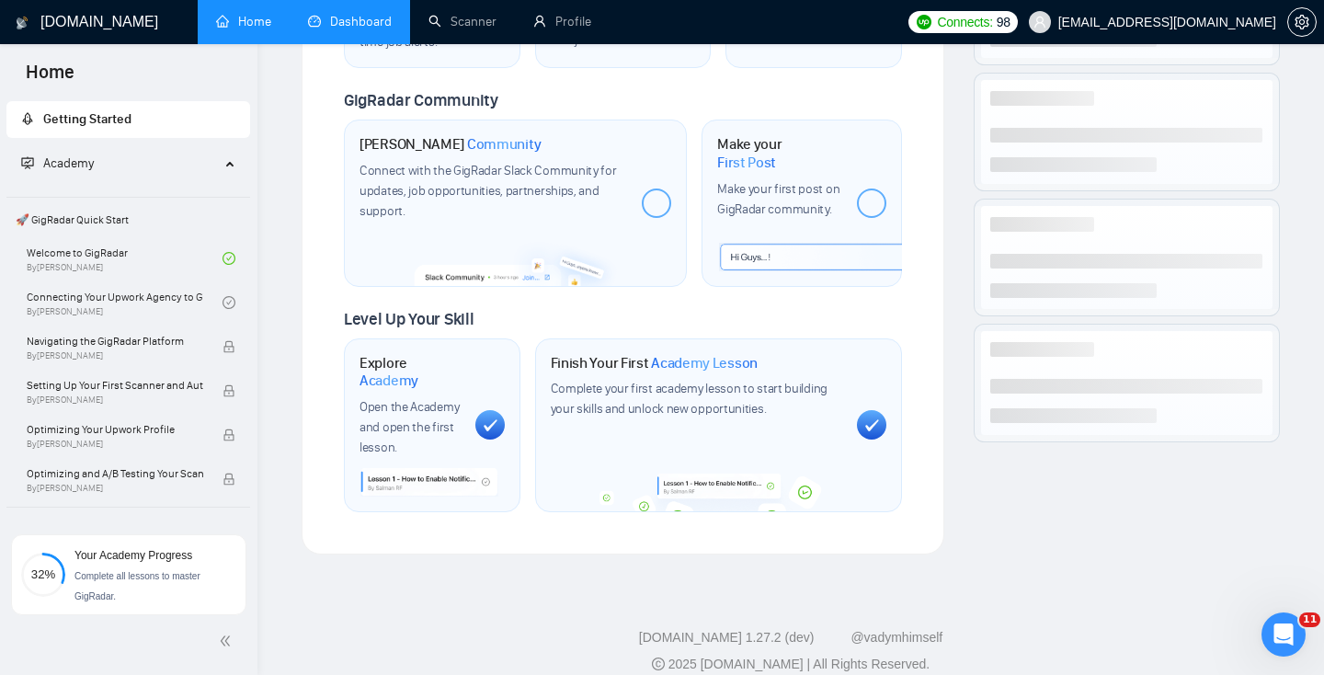
click at [336, 17] on link "Dashboard" at bounding box center [350, 22] width 84 height 16
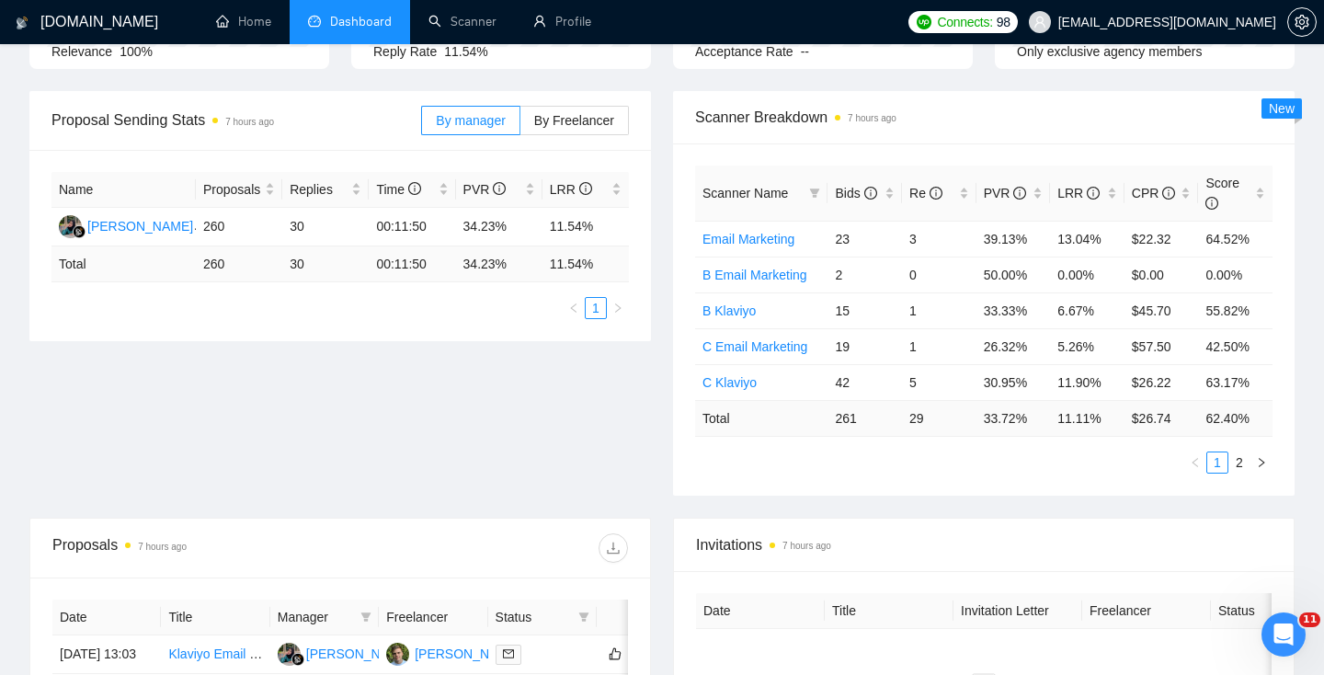
scroll to position [233, 0]
click at [570, 117] on span "By Freelancer" at bounding box center [574, 119] width 80 height 15
click at [520, 124] on input "By Freelancer" at bounding box center [520, 124] width 0 height 0
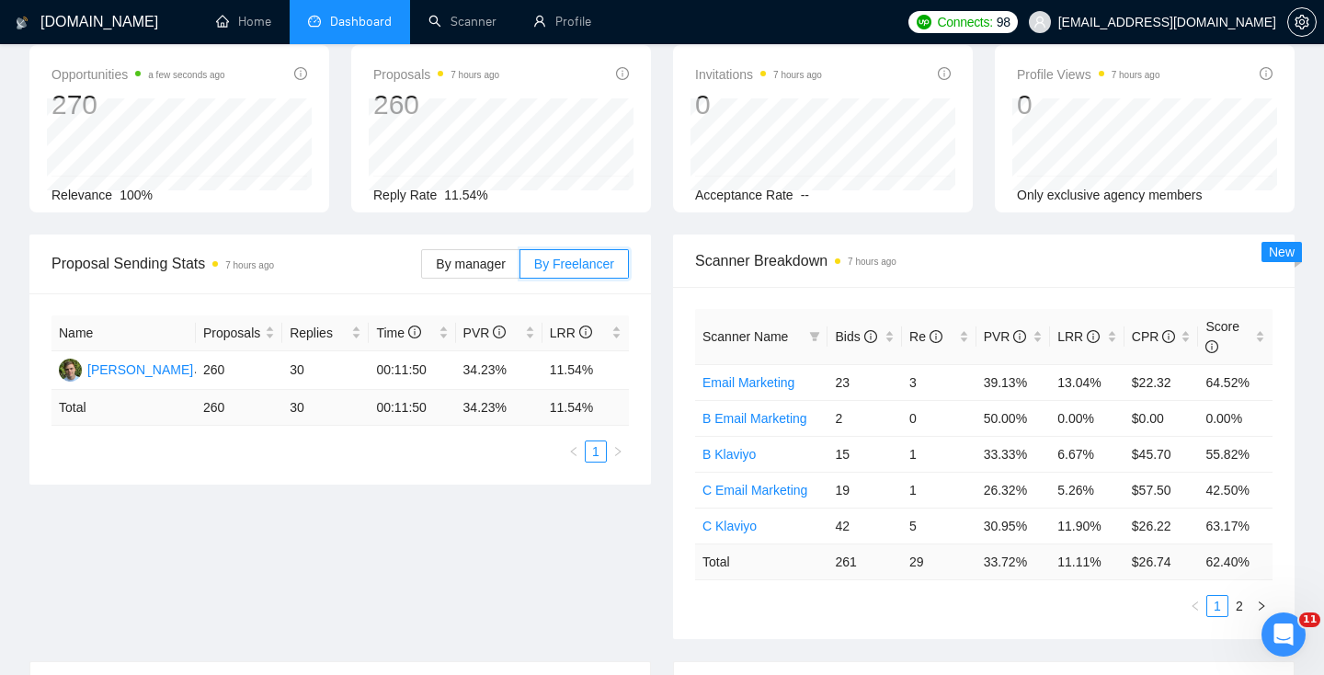
scroll to position [0, 0]
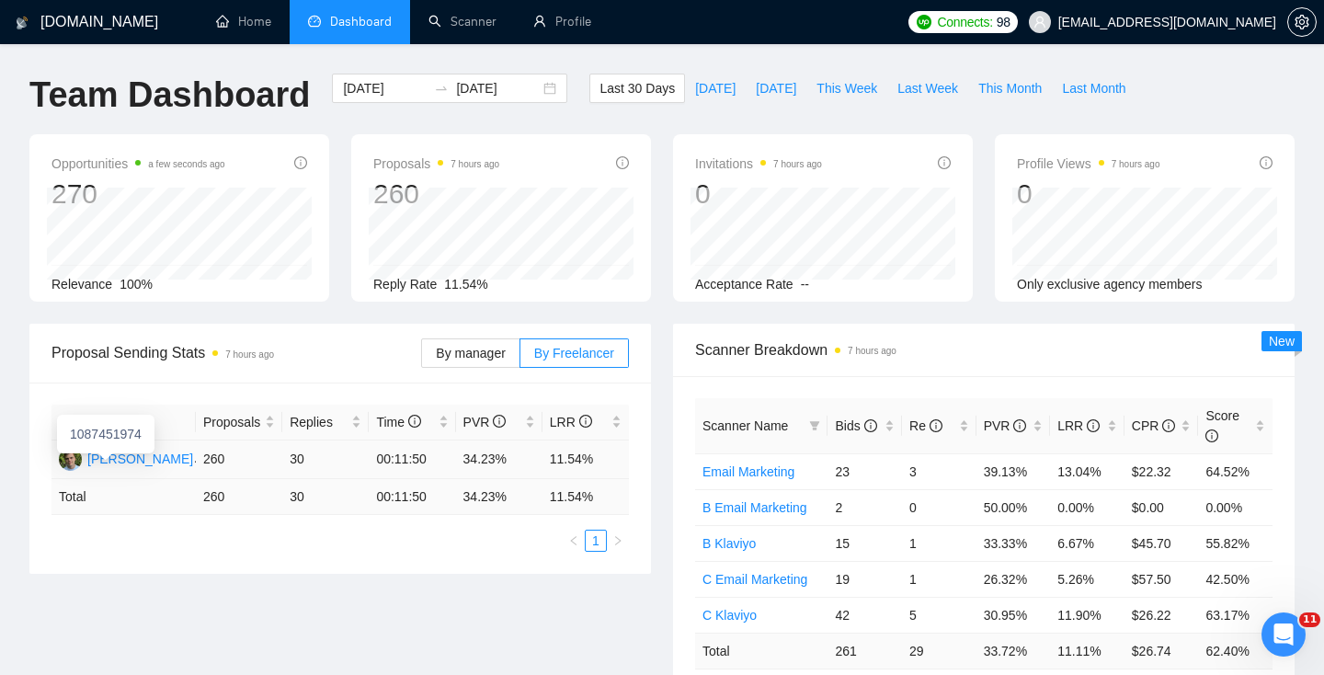
click at [113, 458] on div "[PERSON_NAME]" at bounding box center [140, 459] width 106 height 20
